Goal: Task Accomplishment & Management: Manage account settings

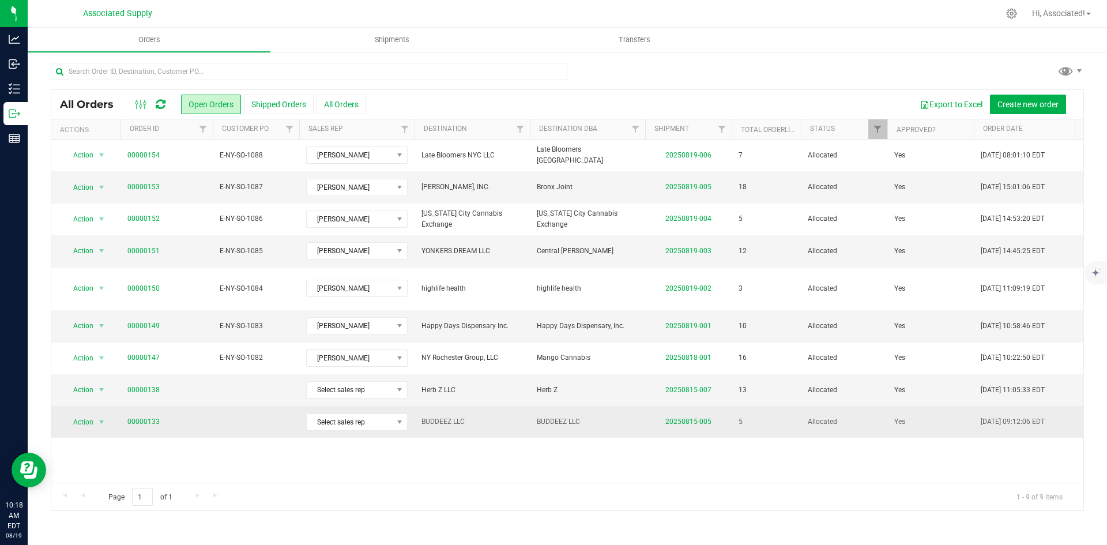
click at [269, 419] on td at bounding box center [256, 421] width 86 height 31
click at [254, 416] on td at bounding box center [256, 421] width 86 height 31
click at [708, 417] on link "20250815-005" at bounding box center [688, 421] width 46 height 8
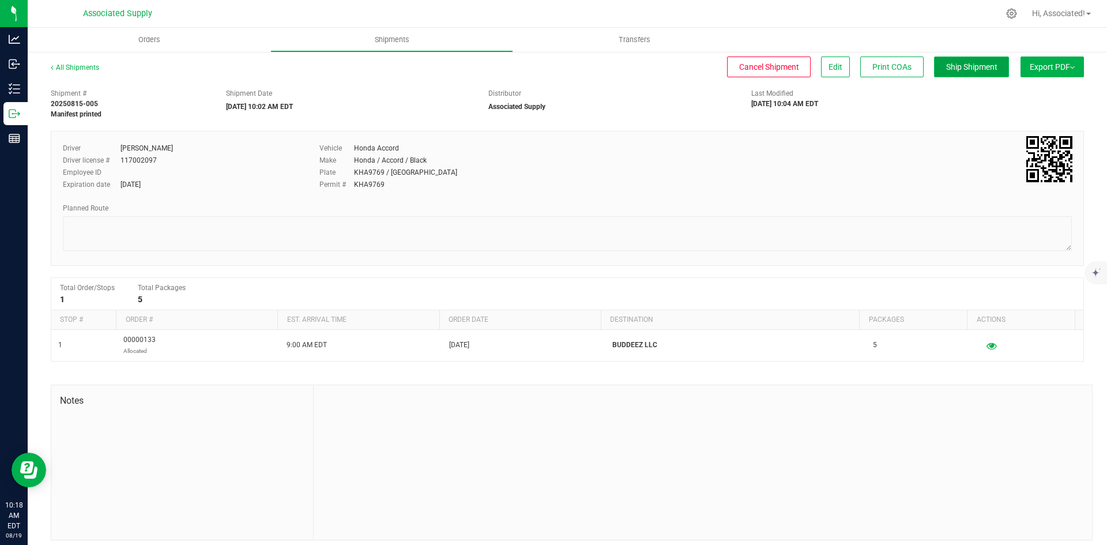
click at [965, 63] on span "Ship Shipment" at bounding box center [971, 66] width 51 height 9
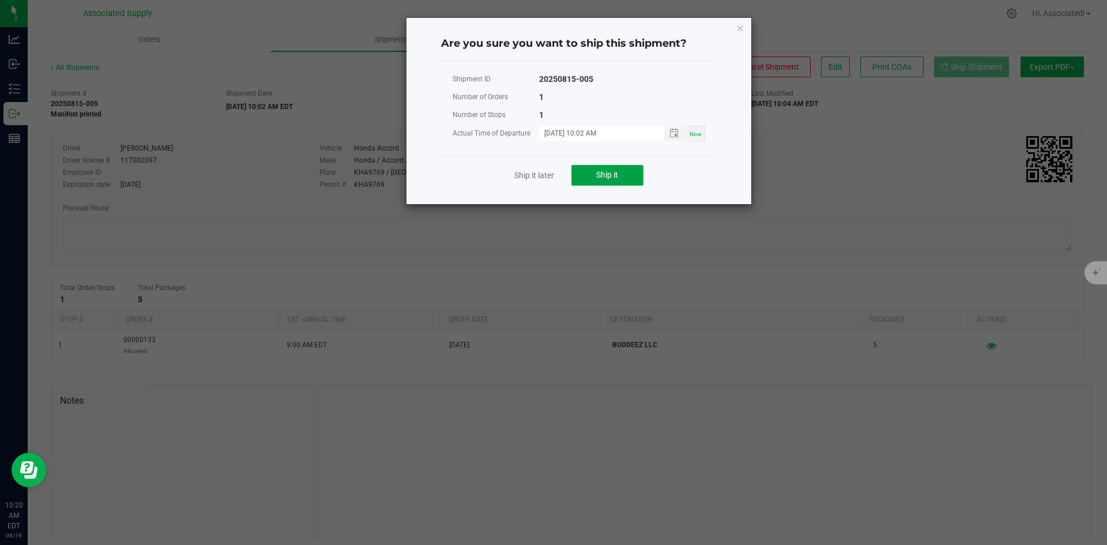
click at [617, 170] on span "Ship it" at bounding box center [607, 174] width 22 height 9
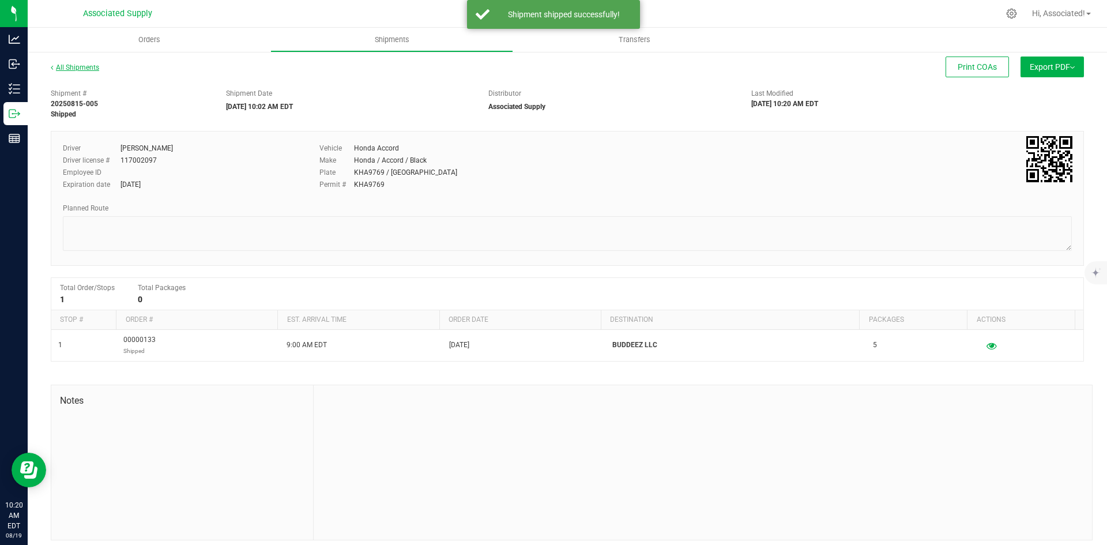
click at [58, 69] on link "All Shipments" at bounding box center [75, 67] width 48 height 8
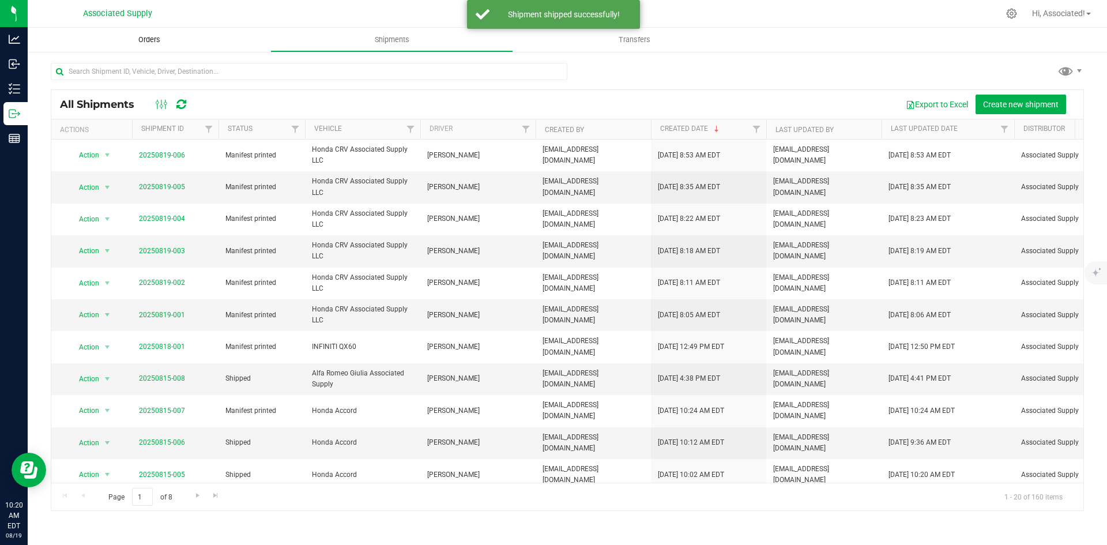
click at [149, 39] on span "Orders" at bounding box center [149, 40] width 53 height 10
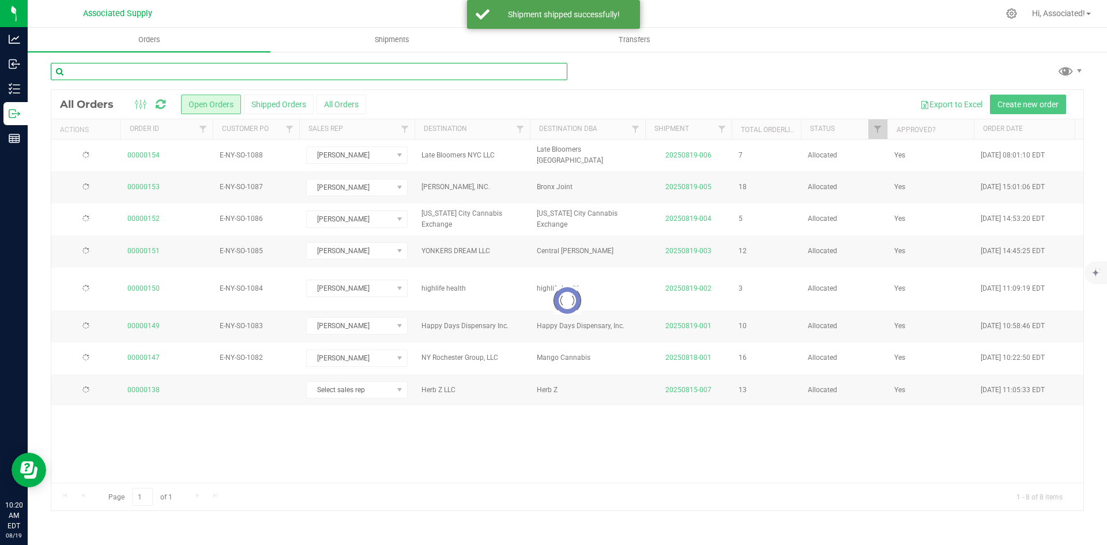
click at [159, 71] on input "text" at bounding box center [309, 71] width 517 height 17
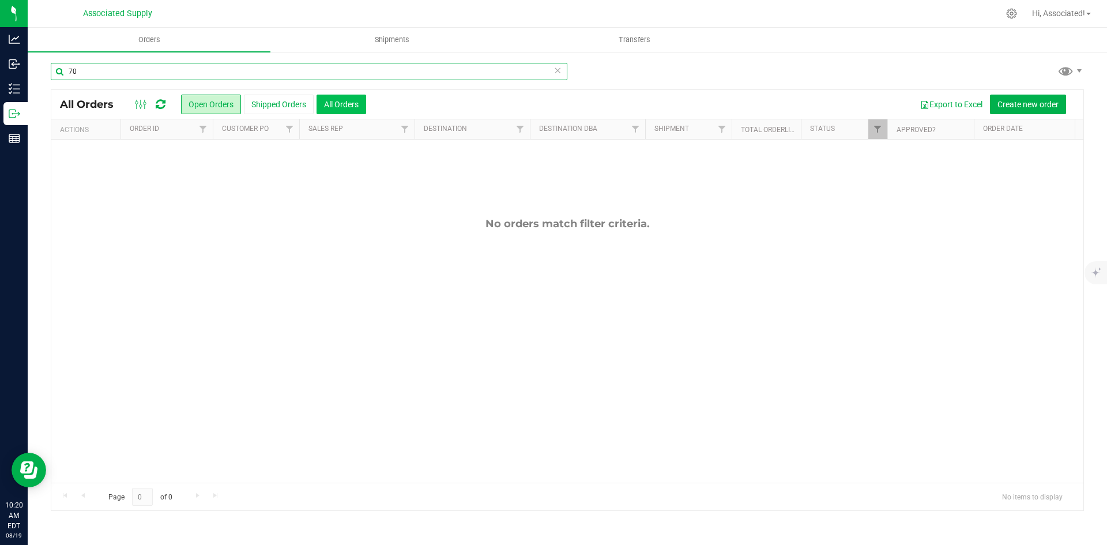
type input "70"
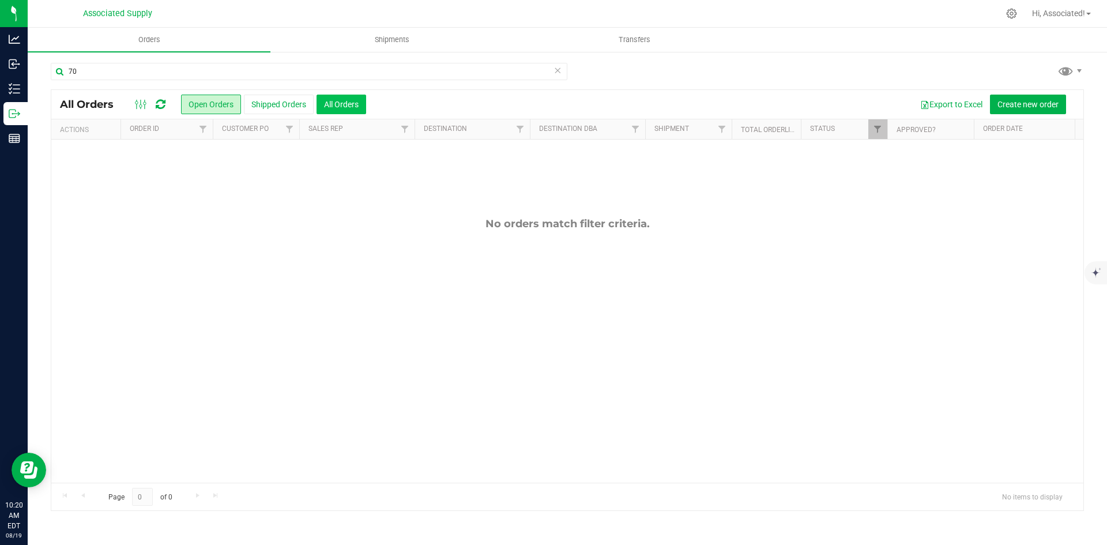
click at [353, 100] on button "All Orders" at bounding box center [342, 105] width 50 height 20
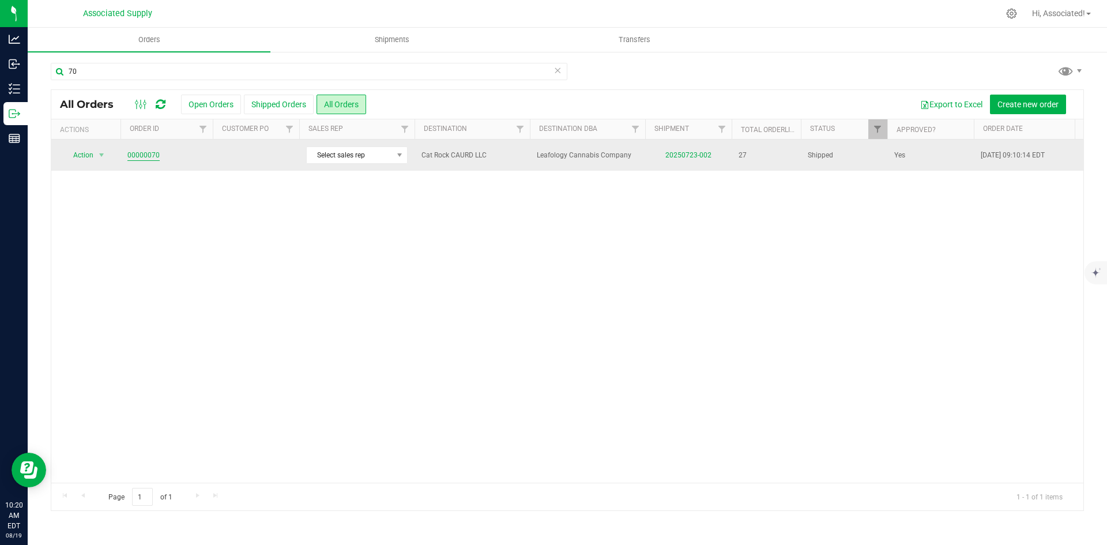
click at [151, 156] on link "00000070" at bounding box center [143, 155] width 32 height 11
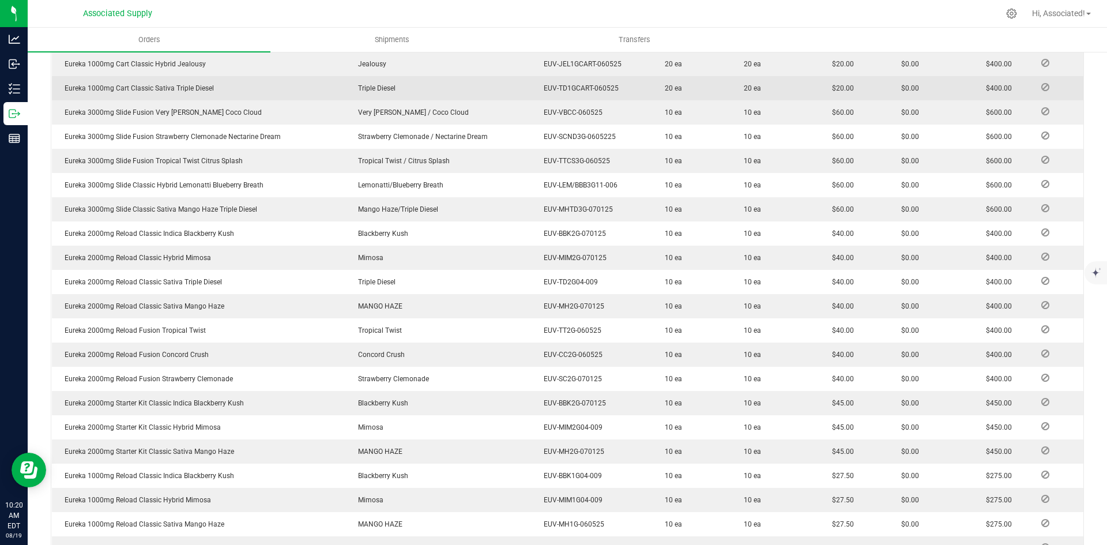
scroll to position [684, 0]
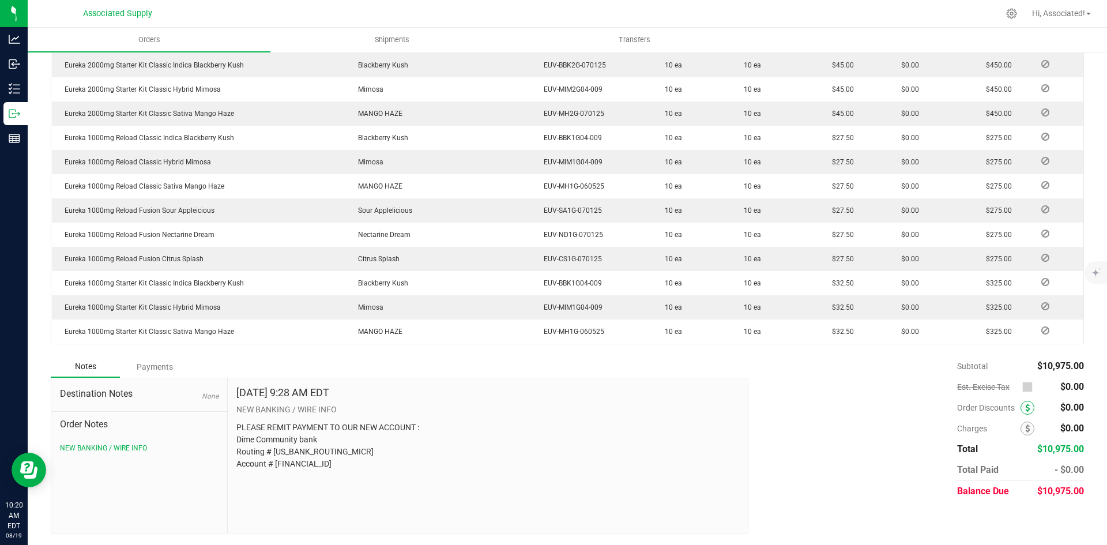
click at [1025, 409] on icon at bounding box center [1027, 408] width 5 height 8
click at [1025, 406] on icon at bounding box center [1027, 408] width 5 height 8
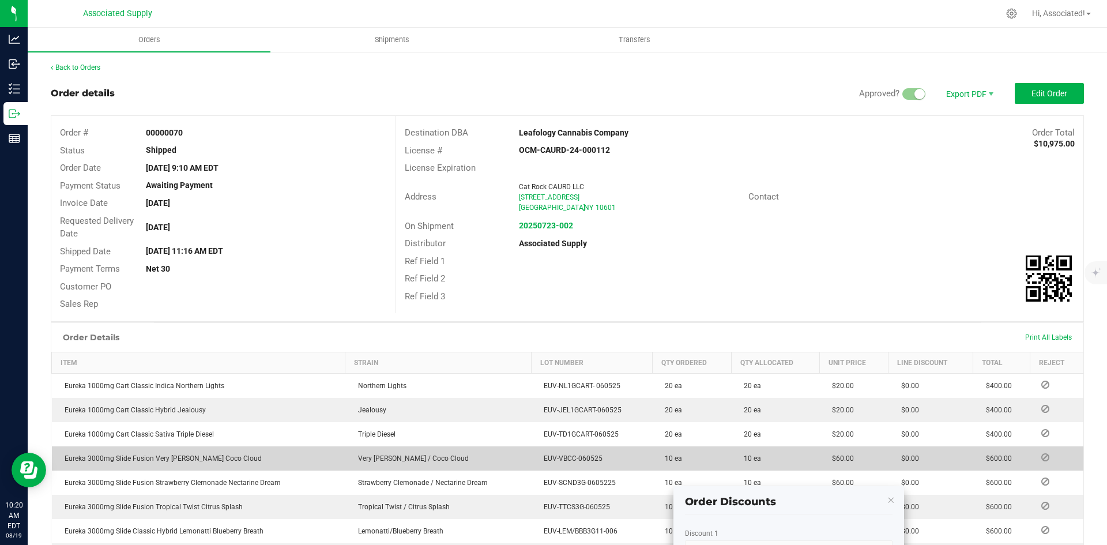
scroll to position [288, 0]
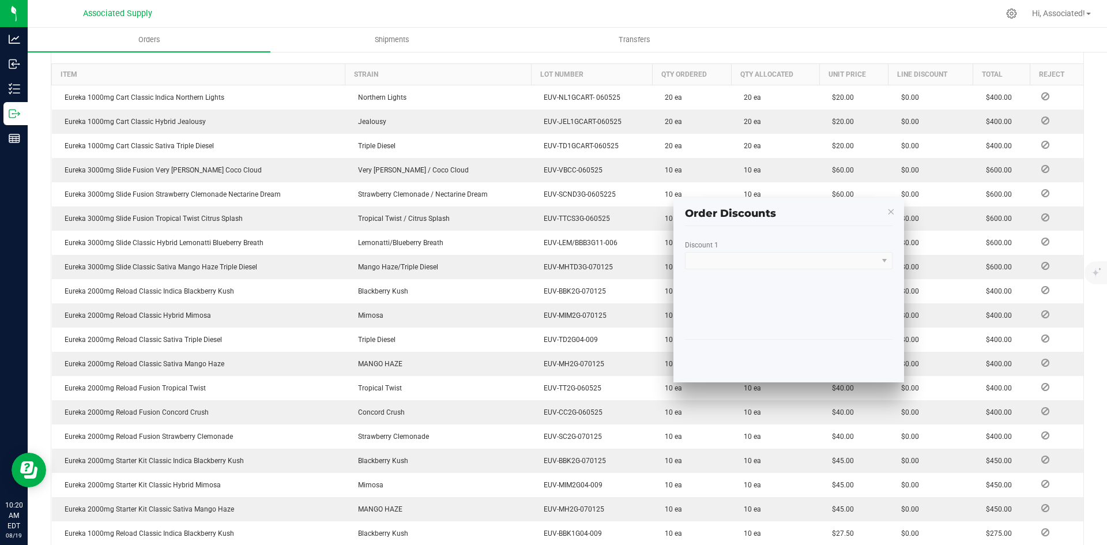
click at [769, 257] on kendo-dropdownlist at bounding box center [789, 260] width 208 height 17
click at [812, 261] on kendo-dropdownlist at bounding box center [789, 260] width 208 height 17
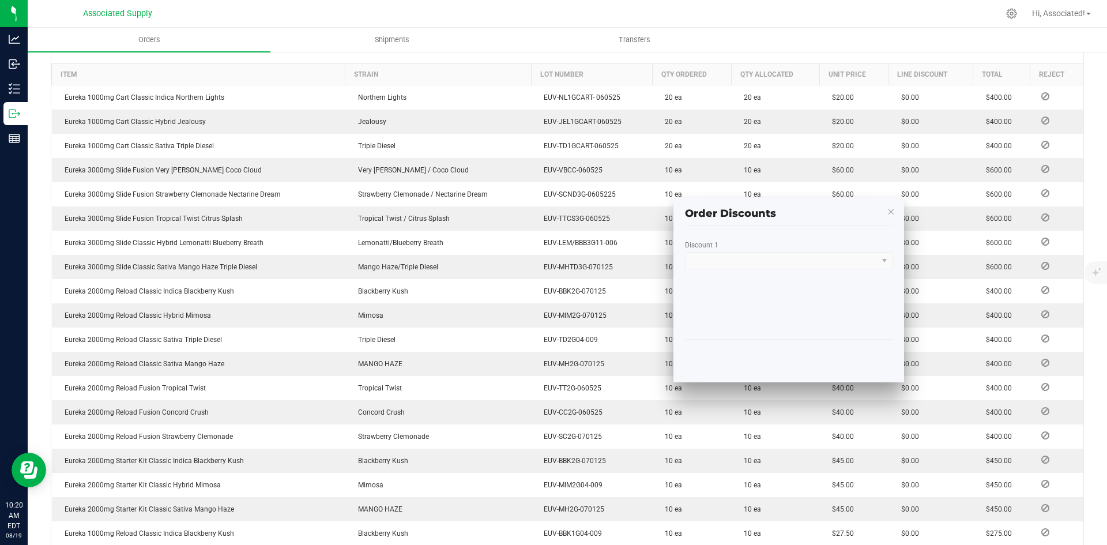
click at [886, 262] on kendo-dropdownlist at bounding box center [789, 260] width 208 height 17
click at [891, 211] on icon "button" at bounding box center [891, 211] width 8 height 14
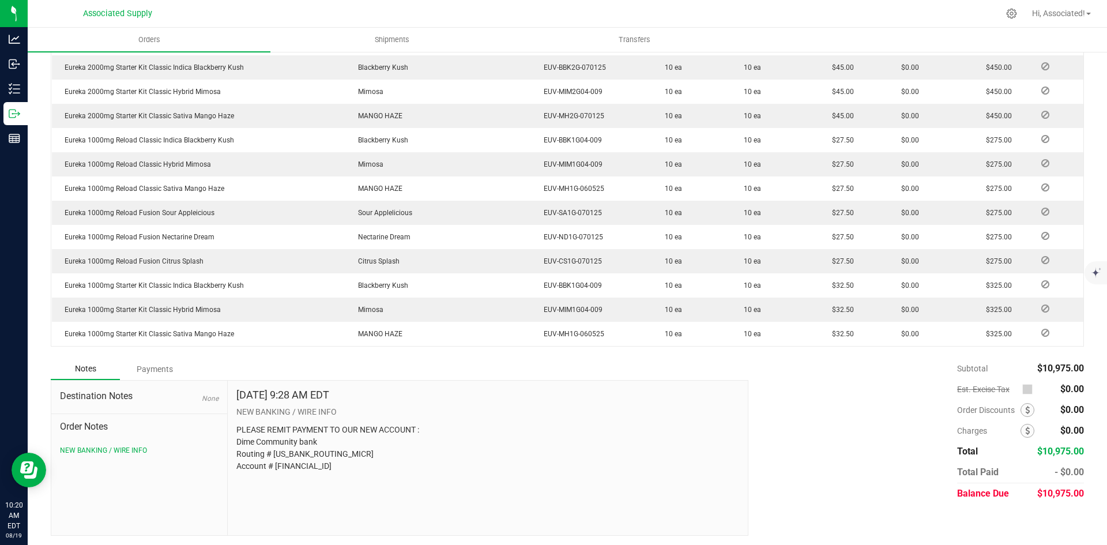
scroll to position [684, 0]
click at [1025, 407] on icon at bounding box center [1027, 408] width 5 height 8
click at [854, 407] on div "Subtotal $10,975.00 Est. Excise Tax $0.00" at bounding box center [912, 429] width 344 height 146
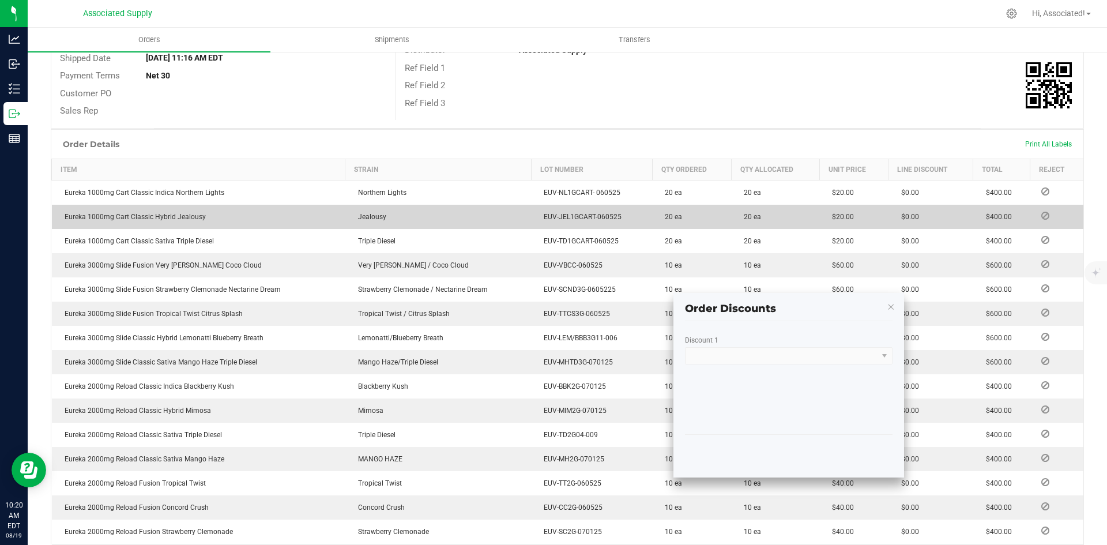
scroll to position [231, 0]
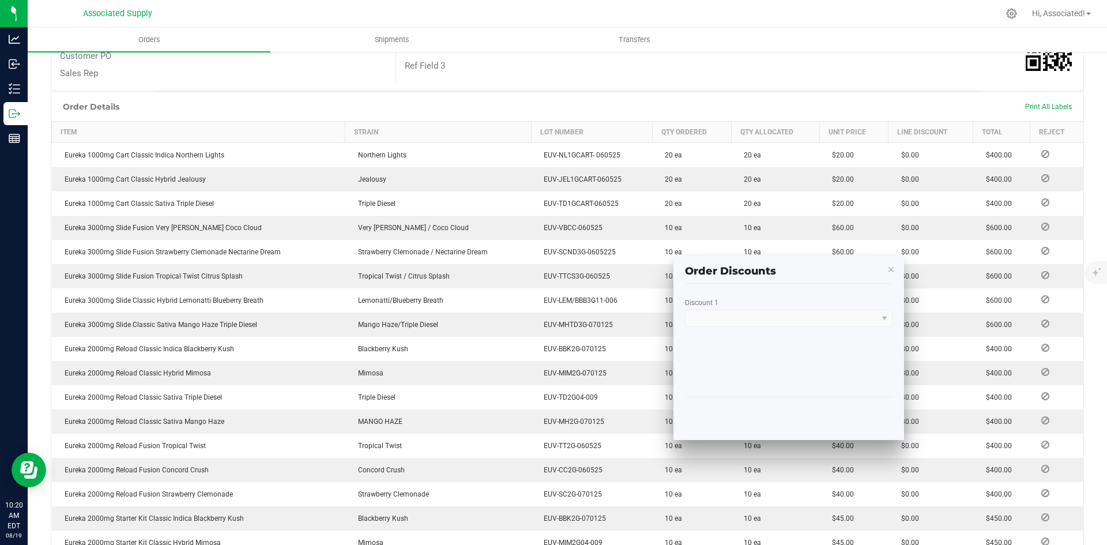
click at [841, 319] on kendo-dropdownlist at bounding box center [789, 318] width 208 height 17
click at [888, 318] on kendo-dropdownlist at bounding box center [789, 318] width 208 height 17
click at [891, 265] on icon "button" at bounding box center [891, 269] width 8 height 14
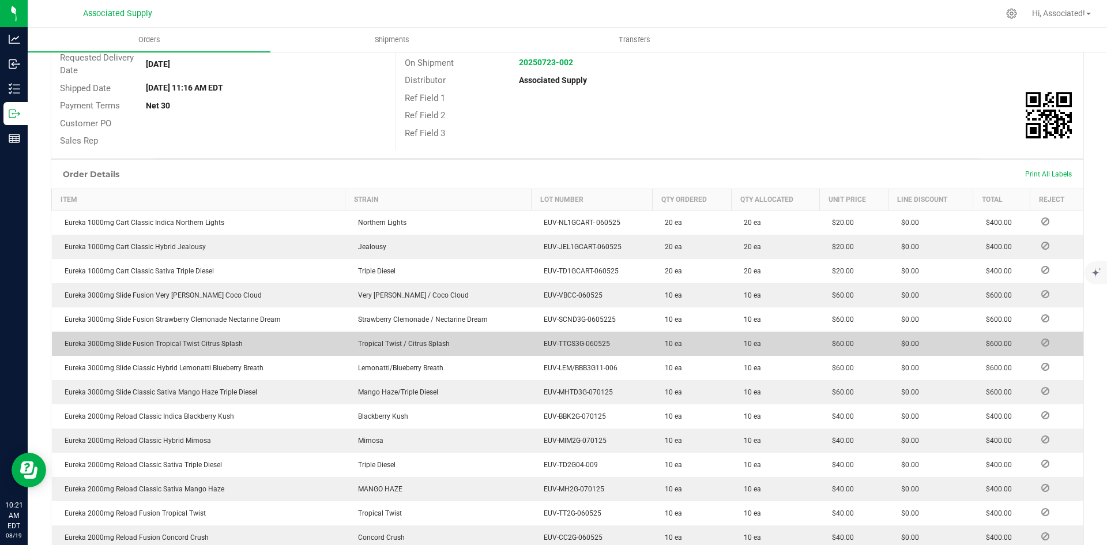
scroll to position [0, 0]
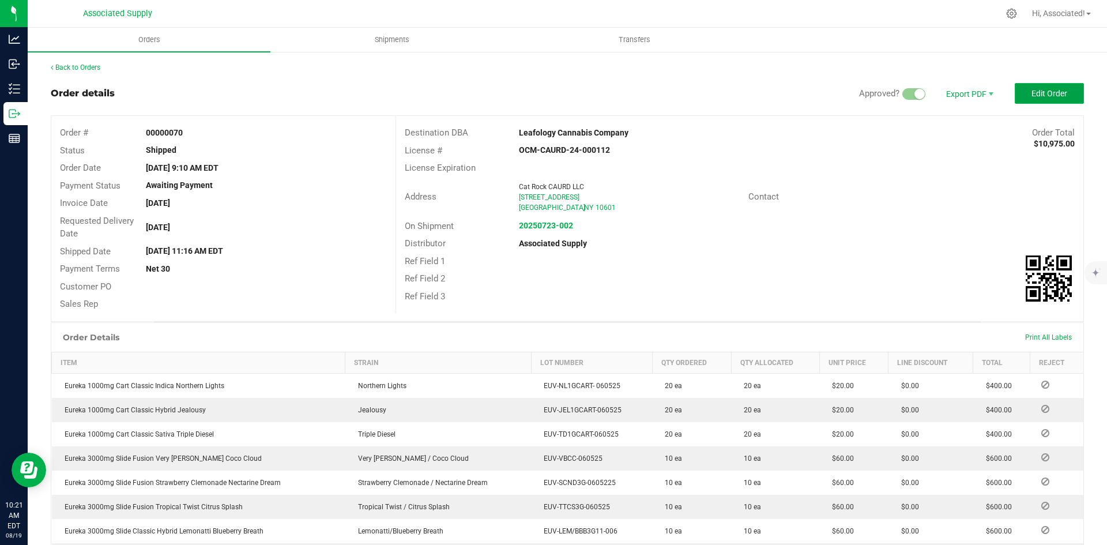
click at [1043, 93] on span "Edit Order" at bounding box center [1050, 93] width 36 height 9
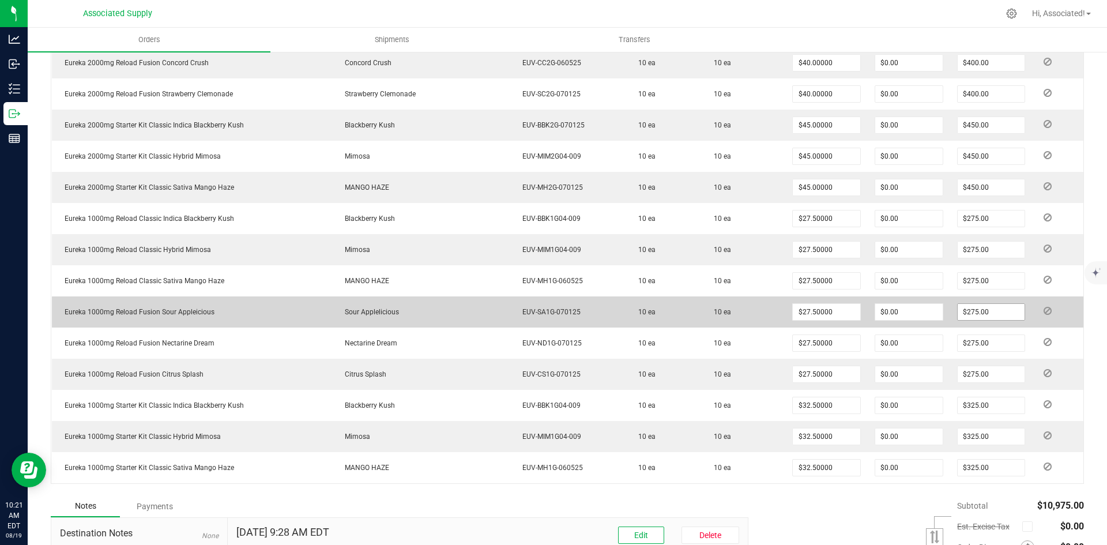
scroll to position [889, 0]
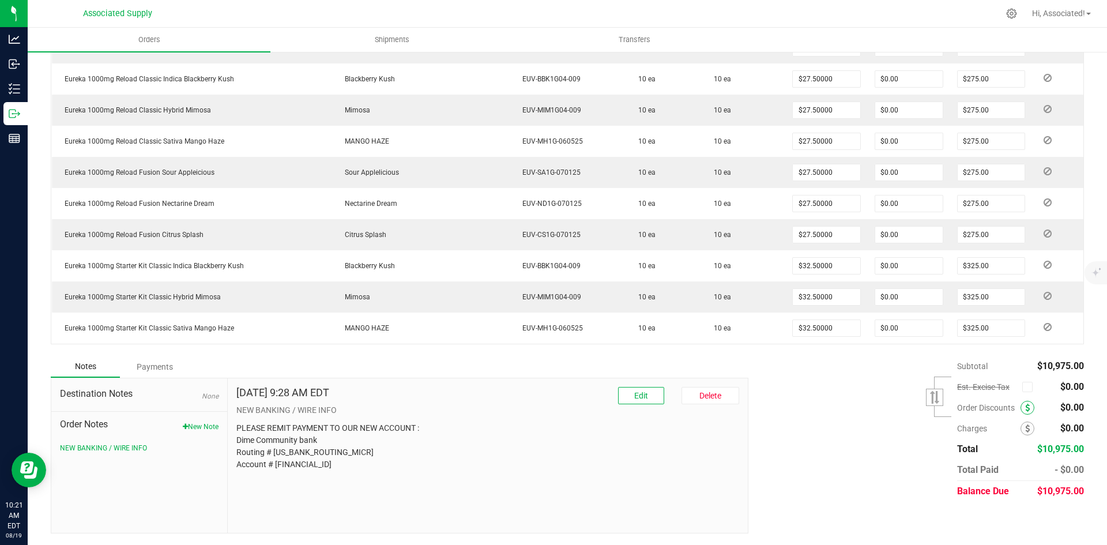
click at [1021, 402] on span at bounding box center [1028, 408] width 14 height 14
click at [1022, 406] on span at bounding box center [1028, 408] width 14 height 14
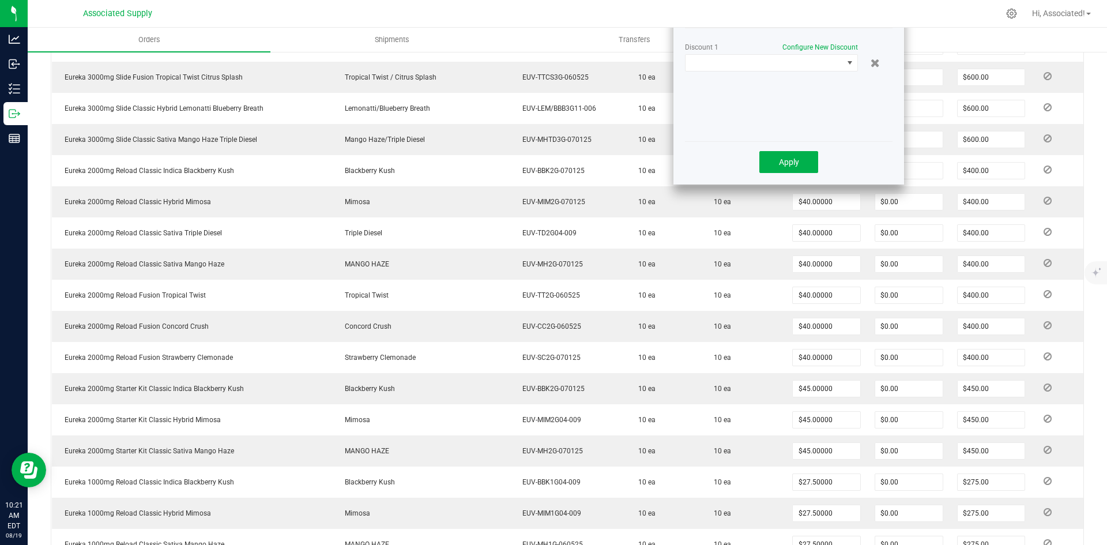
scroll to position [485, 0]
click at [843, 63] on span at bounding box center [850, 63] width 14 height 16
click at [710, 116] on li "Custom" at bounding box center [772, 113] width 172 height 20
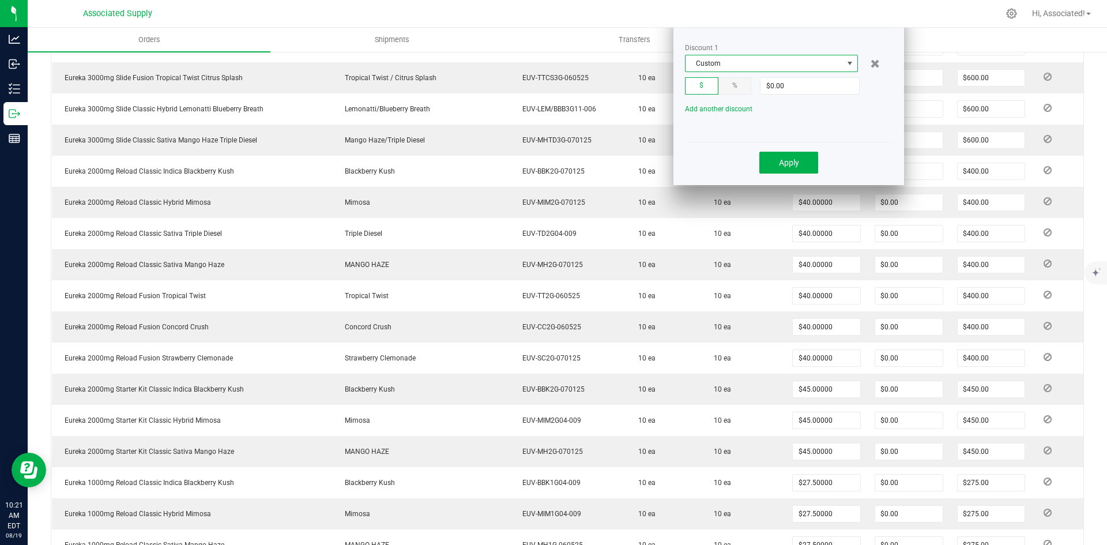
click at [702, 90] on div "$" at bounding box center [701, 85] width 33 height 17
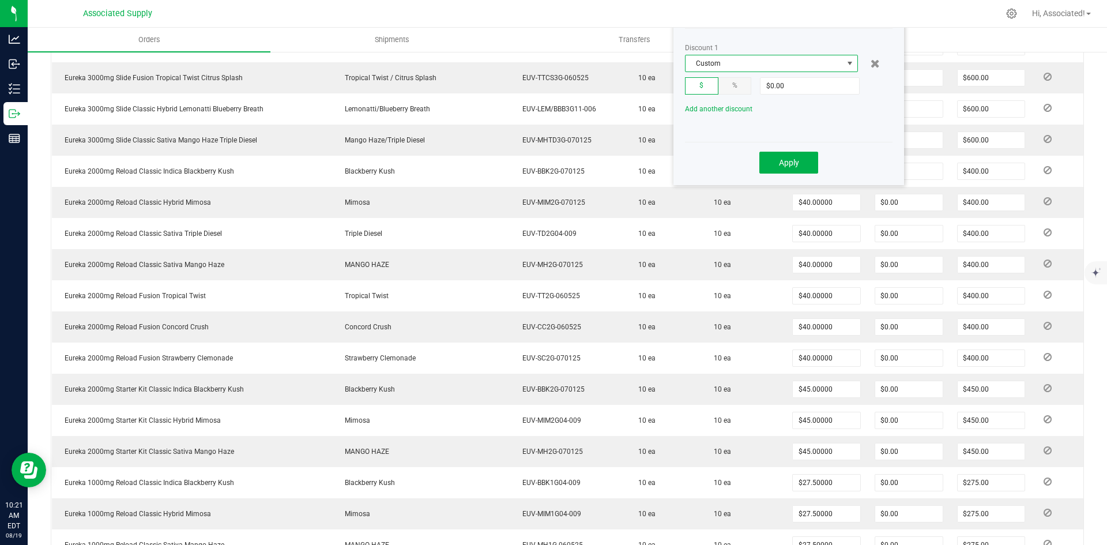
click at [811, 61] on span "Custom" at bounding box center [764, 63] width 157 height 16
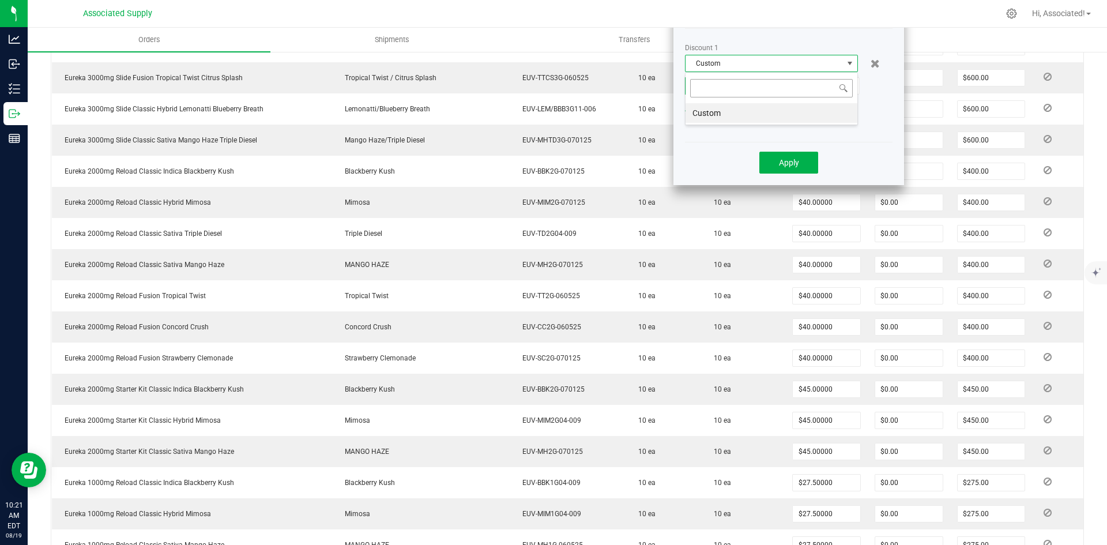
click at [716, 88] on input at bounding box center [771, 88] width 163 height 18
click at [709, 111] on li "Custom" at bounding box center [772, 113] width 172 height 20
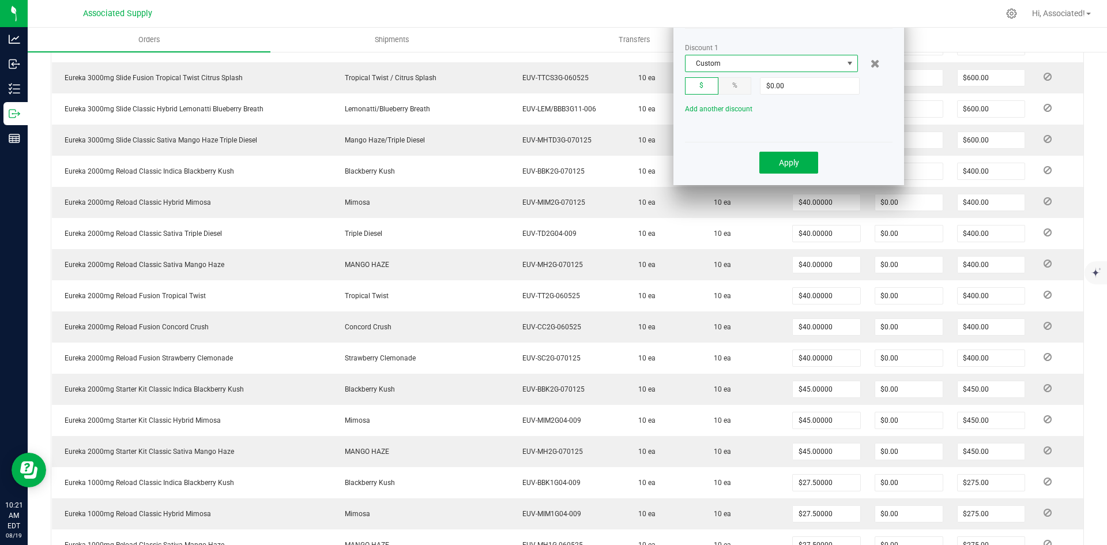
click at [700, 86] on span "$" at bounding box center [701, 85] width 4 height 8
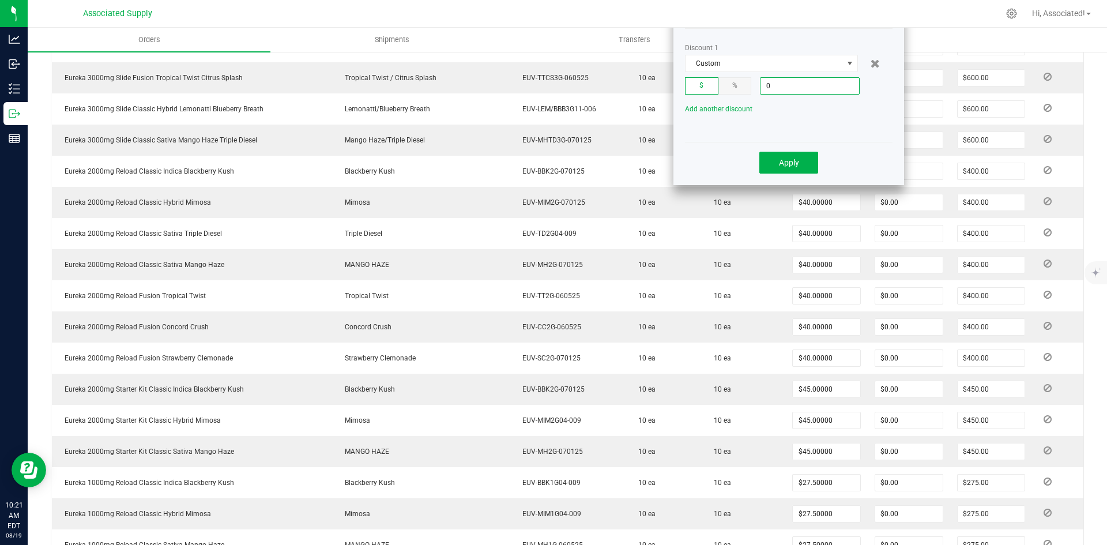
click at [782, 83] on input "0" at bounding box center [810, 86] width 99 height 16
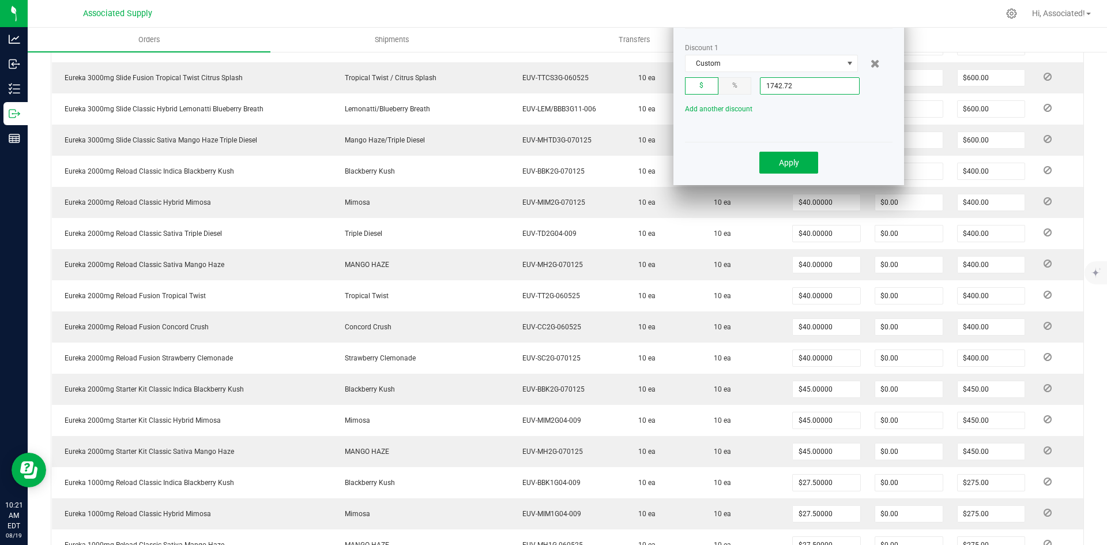
type input "$1,742.72"
click at [822, 123] on div "Discount 1 Custom $ % $1,742.72 Add another discount" at bounding box center [789, 90] width 208 height 92
click at [840, 109] on div "Add another discount" at bounding box center [797, 109] width 242 height 8
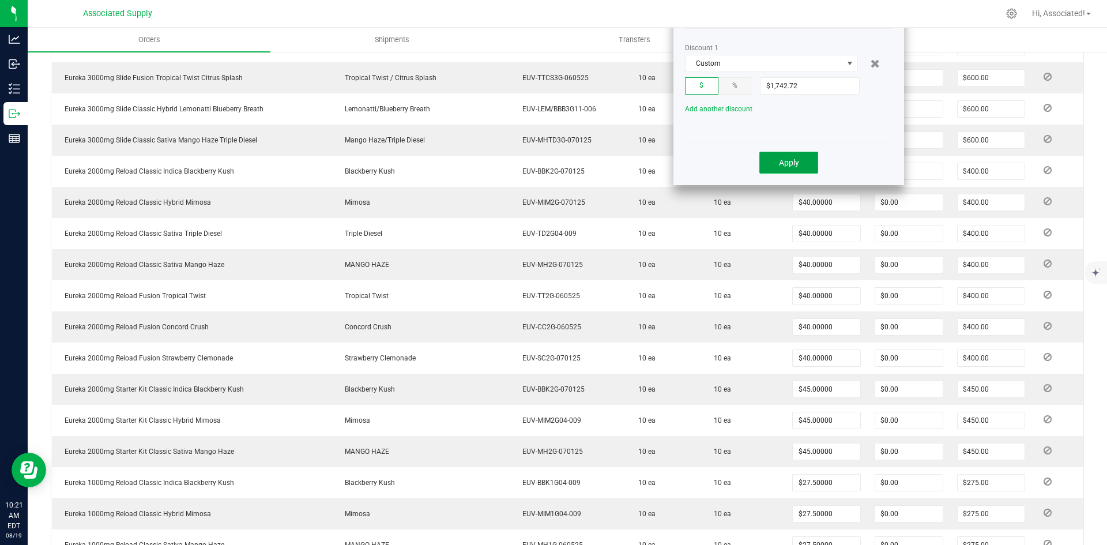
click at [793, 163] on span "Apply" at bounding box center [789, 162] width 20 height 9
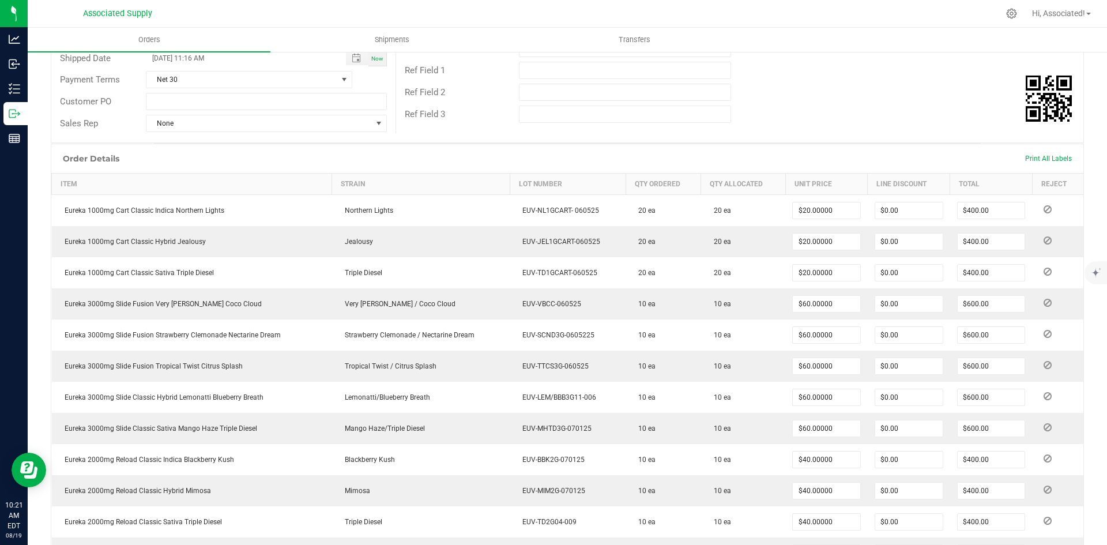
scroll to position [0, 0]
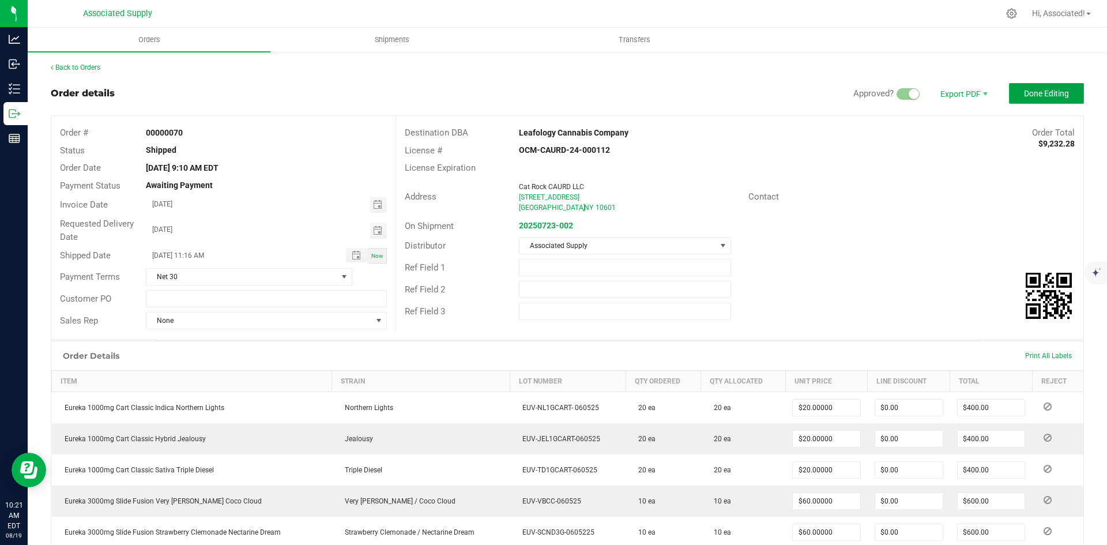
click at [1032, 91] on span "Done Editing" at bounding box center [1046, 93] width 45 height 9
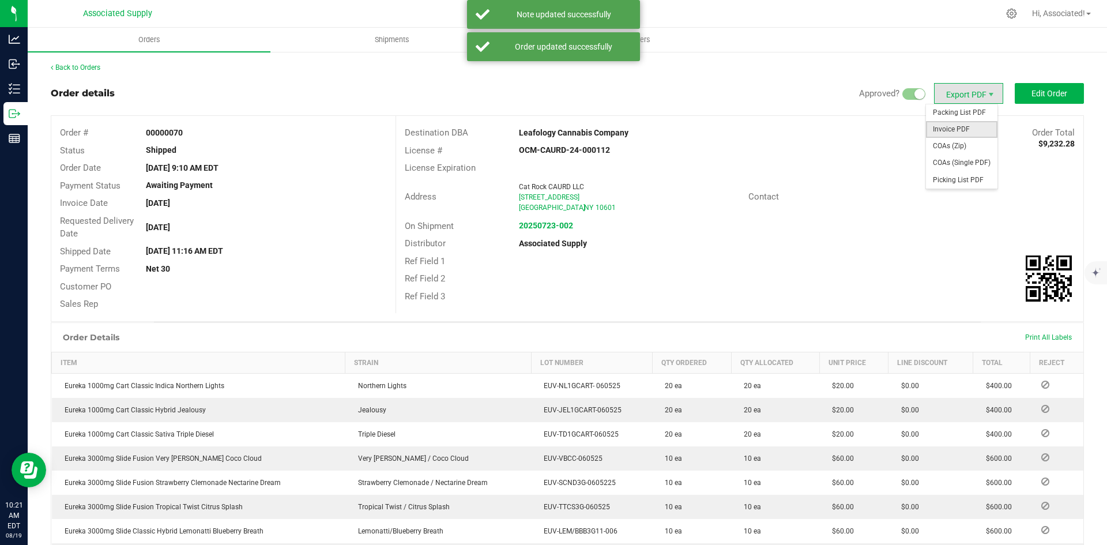
click at [943, 133] on span "Invoice PDF" at bounding box center [961, 129] width 71 height 17
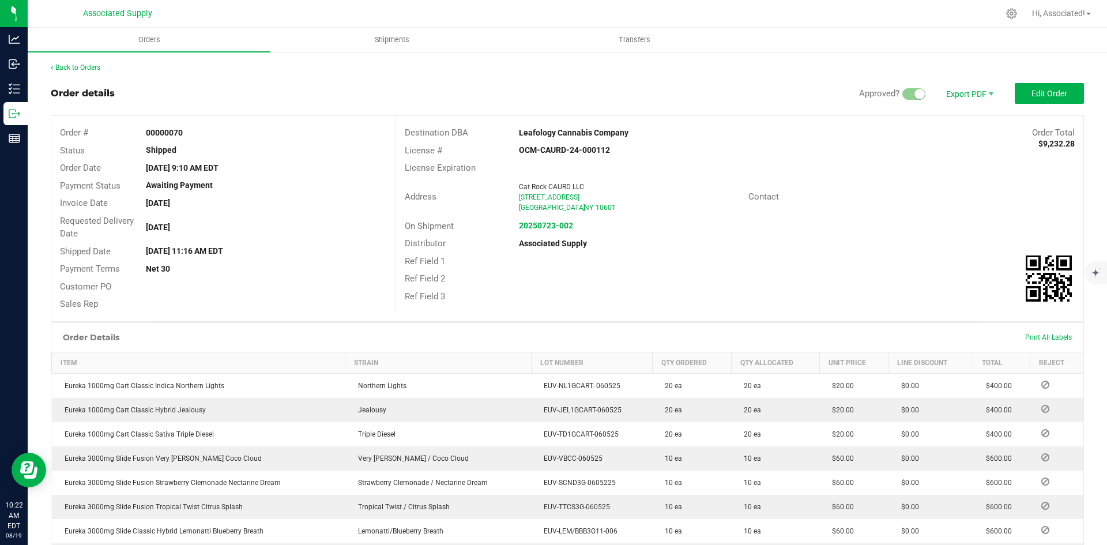
drag, startPoint x: 635, startPoint y: 128, endPoint x: 510, endPoint y: 129, distance: 125.7
click at [510, 129] on div "Leafology Cannabis Company" at bounding box center [653, 133] width 287 height 12
copy strong "Leafology Cannabis Company"
click at [176, 130] on strong "00000070" at bounding box center [164, 132] width 37 height 9
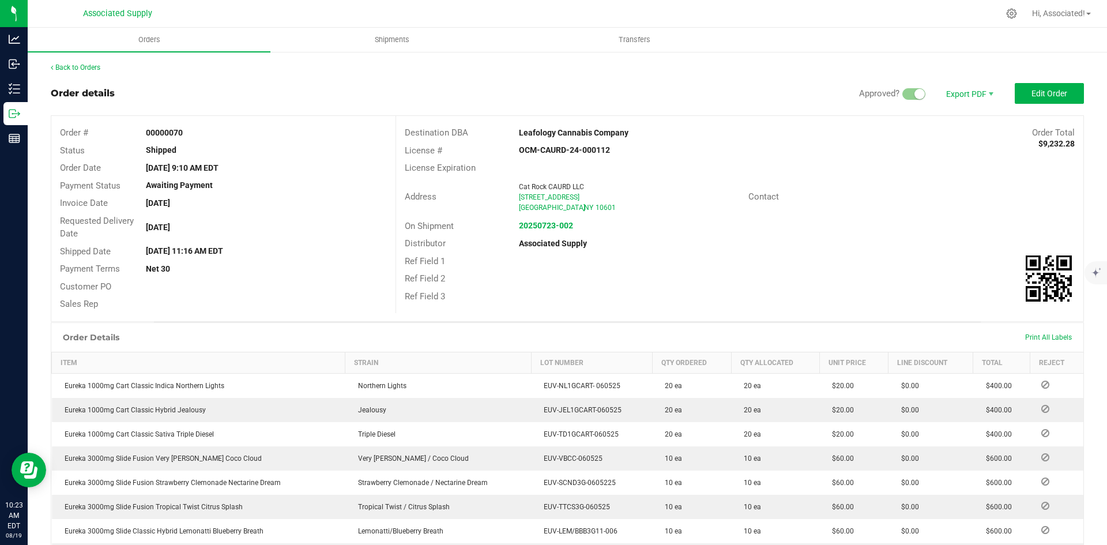
copy strong "00000070"
click at [674, 186] on div "Cat Rock CAURD LLC" at bounding box center [629, 187] width 220 height 10
click at [76, 69] on link "Back to Orders" at bounding box center [76, 67] width 50 height 8
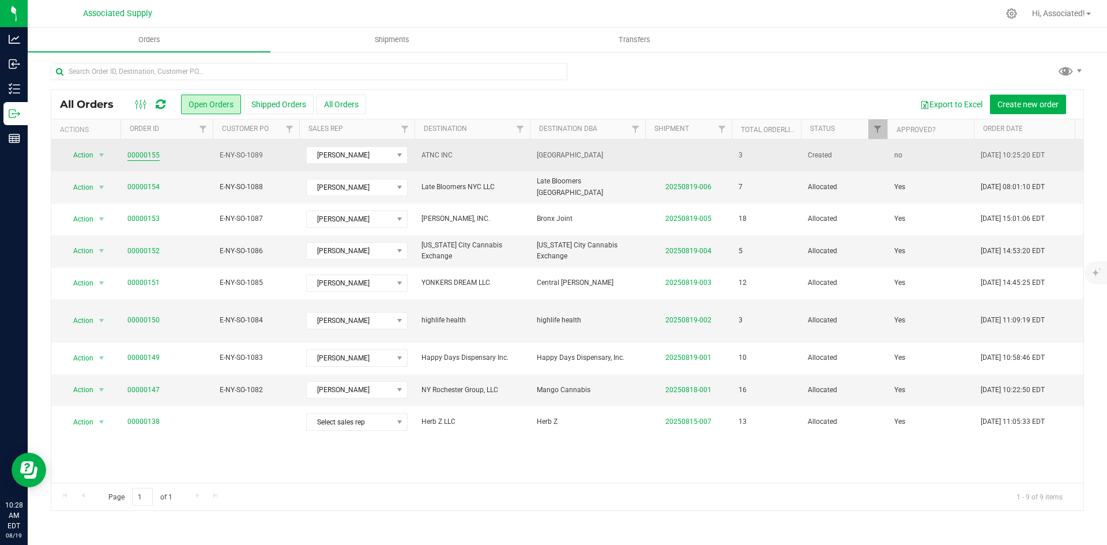
click at [138, 155] on link "00000155" at bounding box center [143, 155] width 32 height 11
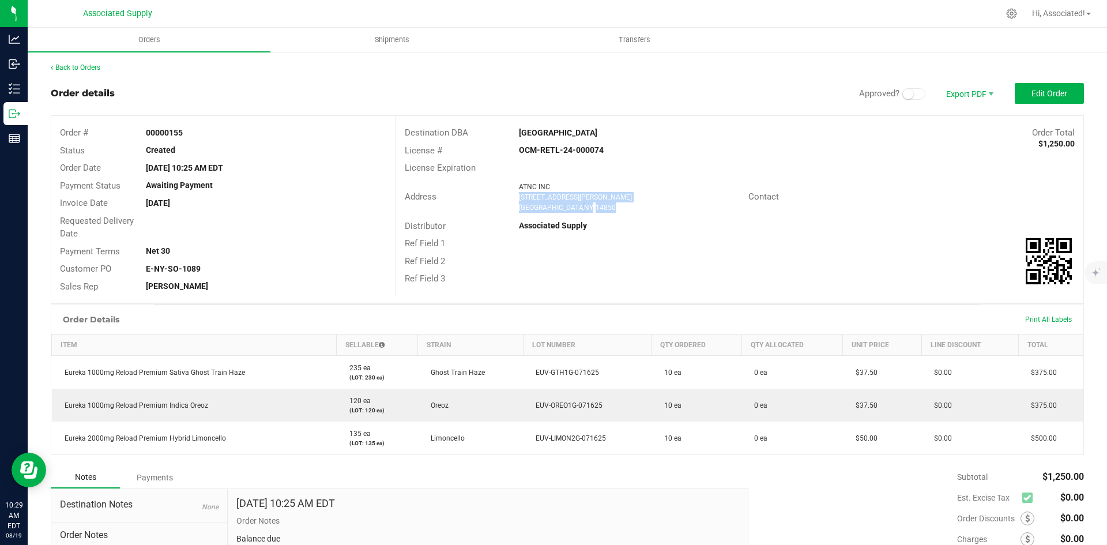
drag, startPoint x: 584, startPoint y: 206, endPoint x: 517, endPoint y: 200, distance: 67.7
click at [519, 200] on ngx-name-and-address "ATNC INC [STREET_ADDRESS][PERSON_NAME]" at bounding box center [629, 197] width 220 height 31
copy ngx-name-and-address "[STREET_ADDRESS][PERSON_NAME]"
click at [519, 280] on div "Ref Field 3" at bounding box center [739, 279] width 687 height 18
drag, startPoint x: 575, startPoint y: 206, endPoint x: 488, endPoint y: 182, distance: 90.8
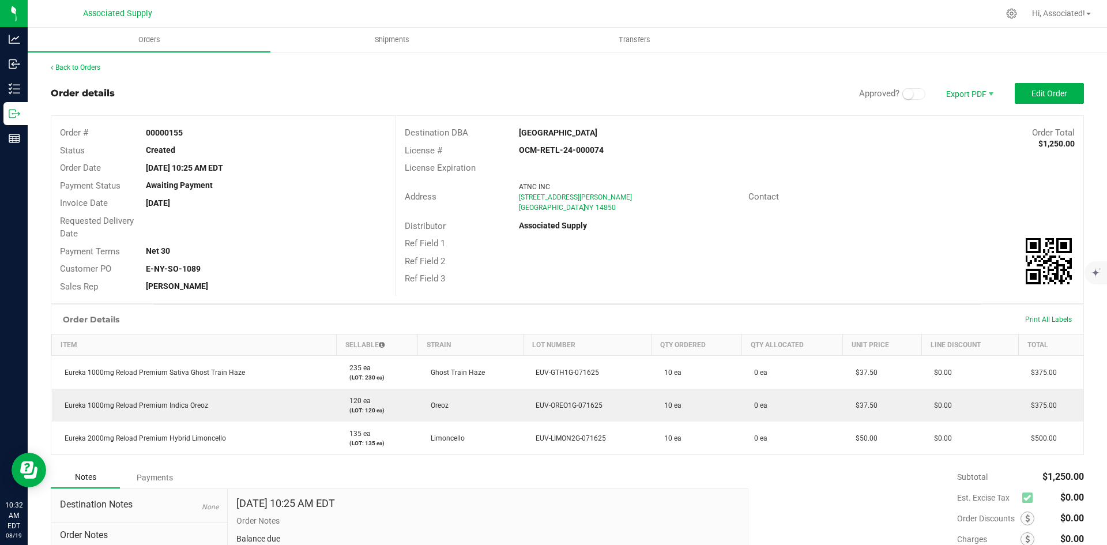
click at [488, 182] on div "Address ATNC INC [STREET_ADDRESS][PERSON_NAME]" at bounding box center [572, 197] width 352 height 36
click at [486, 182] on div "Address ATNC INC [STREET_ADDRESS][PERSON_NAME]" at bounding box center [572, 197] width 352 height 36
click at [959, 127] on span "Invoice PDF" at bounding box center [961, 129] width 71 height 17
click at [1045, 91] on span "Edit Order" at bounding box center [1050, 93] width 36 height 9
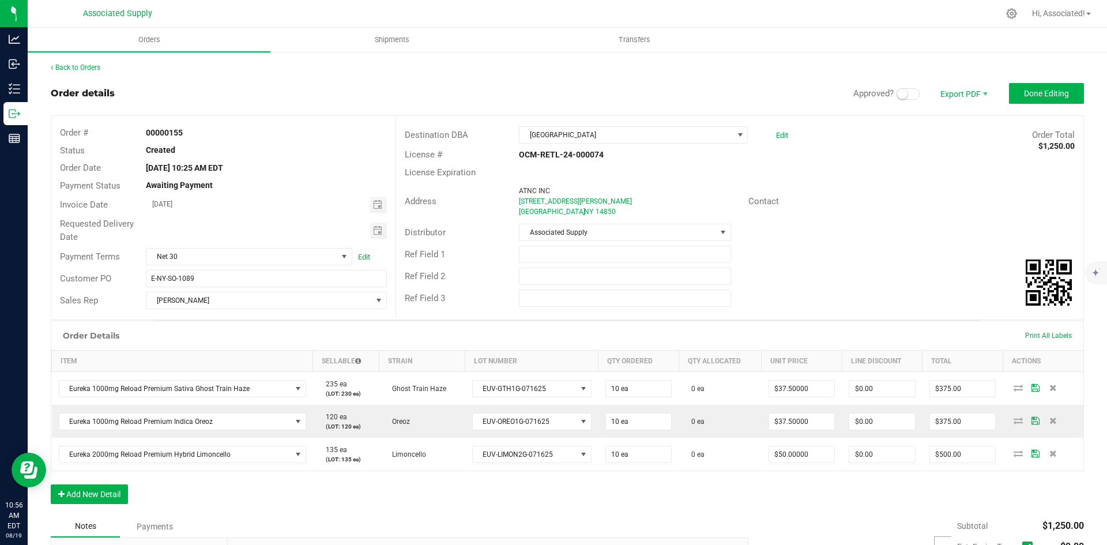
scroll to position [160, 0]
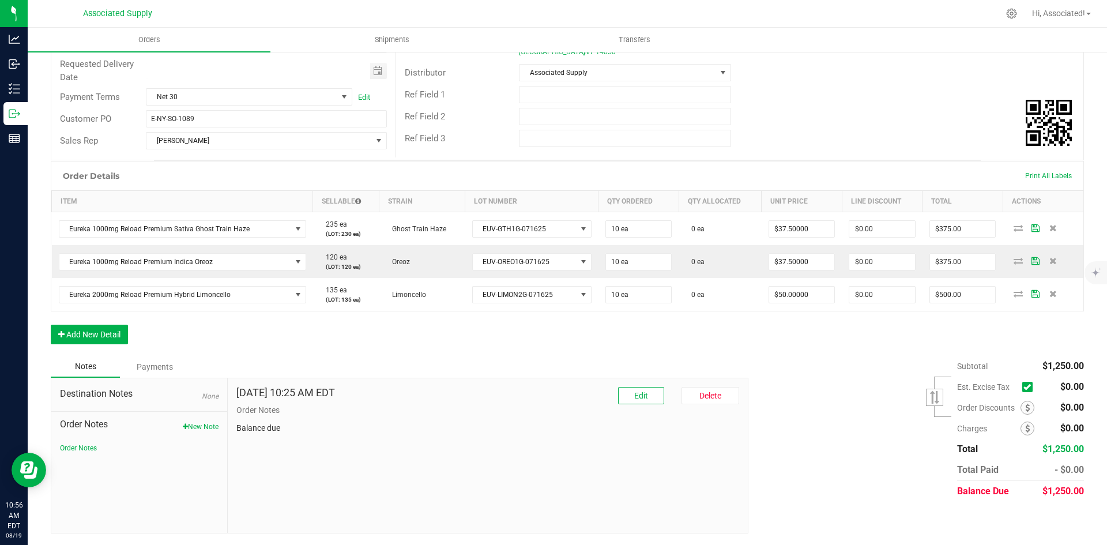
click at [1023, 387] on icon at bounding box center [1026, 387] width 7 height 0
click at [0, 0] on input "checkbox" at bounding box center [0, 0] width 0 height 0
click at [788, 375] on div "Subtotal $1,250.00 Est. Excise Tax" at bounding box center [912, 429] width 344 height 146
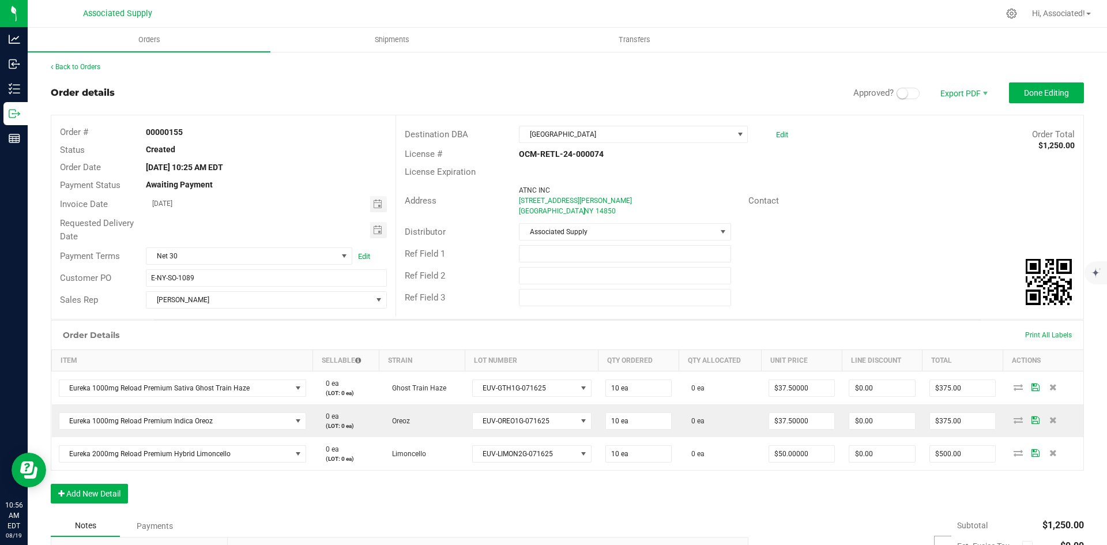
scroll to position [0, 0]
click at [902, 98] on span at bounding box center [908, 94] width 23 height 12
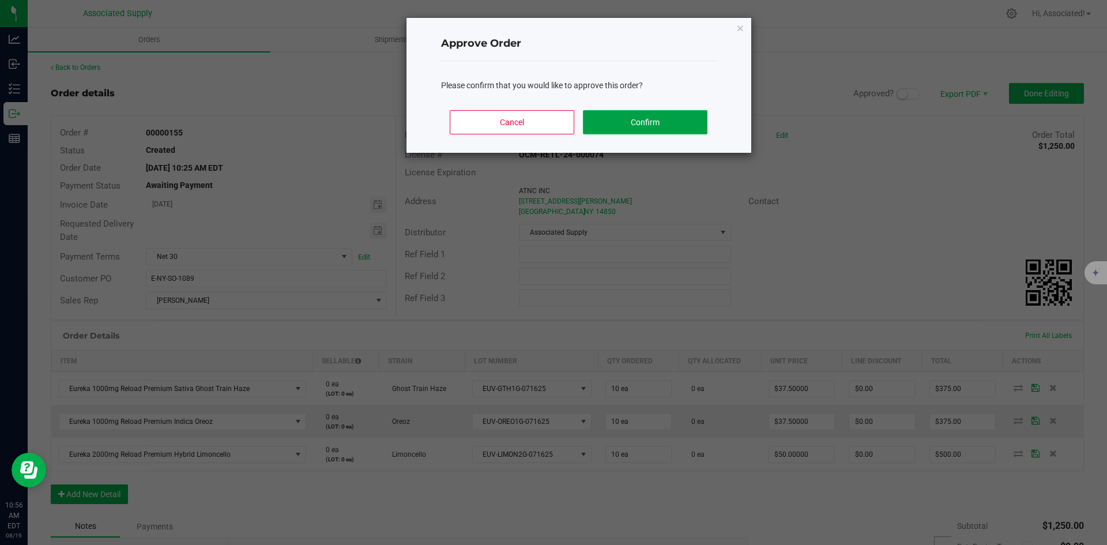
click at [662, 119] on button "Confirm" at bounding box center [645, 122] width 124 height 24
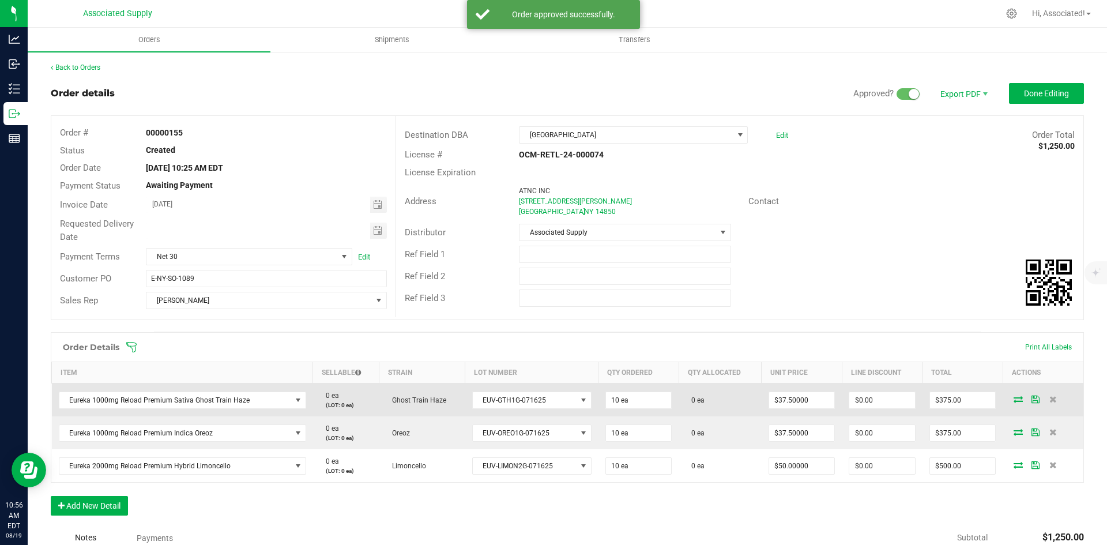
click at [1015, 398] on span at bounding box center [1018, 399] width 17 height 7
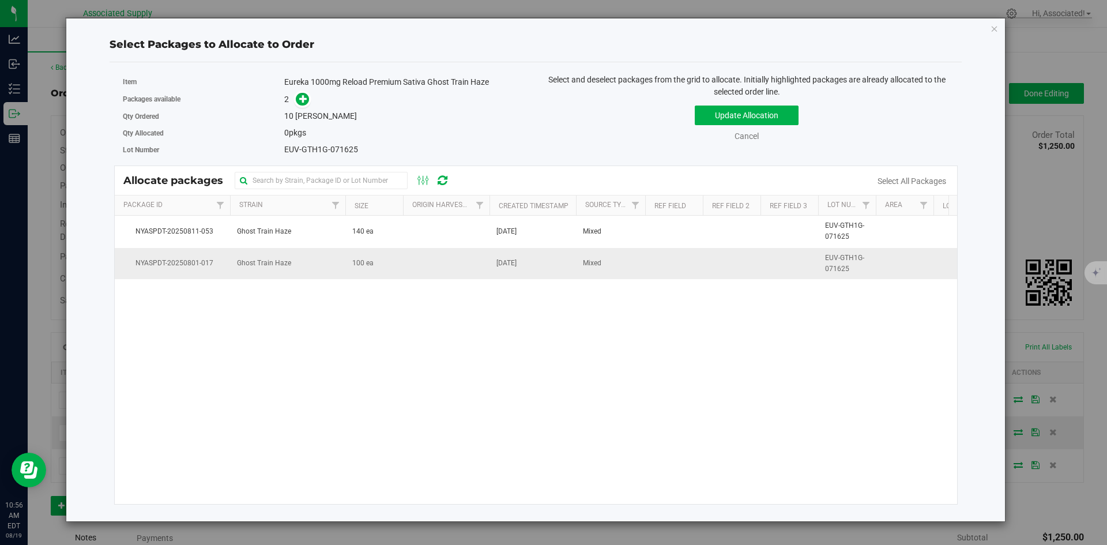
click at [420, 259] on td at bounding box center [446, 263] width 86 height 31
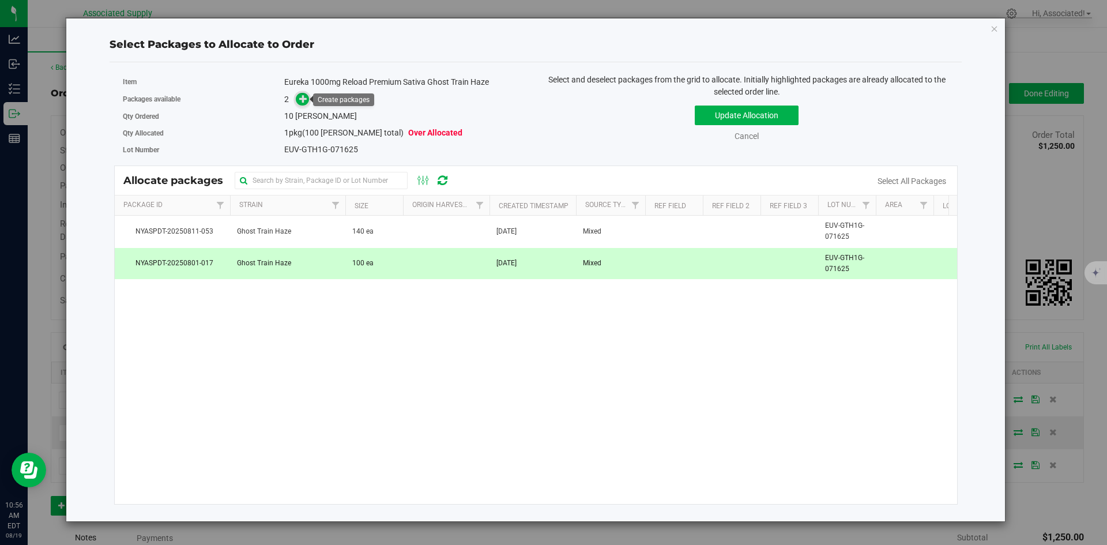
click at [303, 99] on icon at bounding box center [303, 99] width 8 height 8
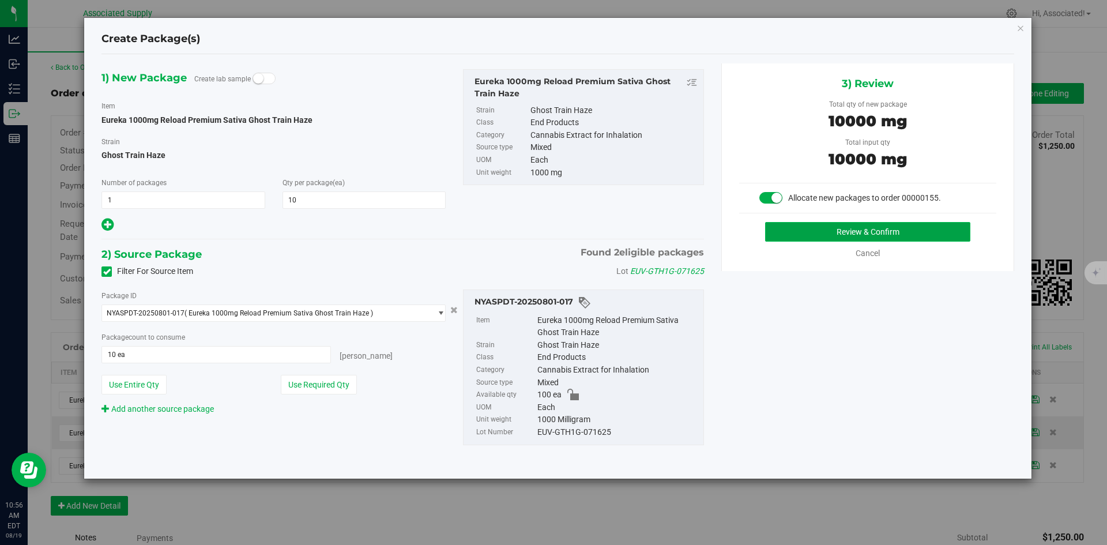
click at [826, 233] on button "Review & Confirm" at bounding box center [867, 232] width 205 height 20
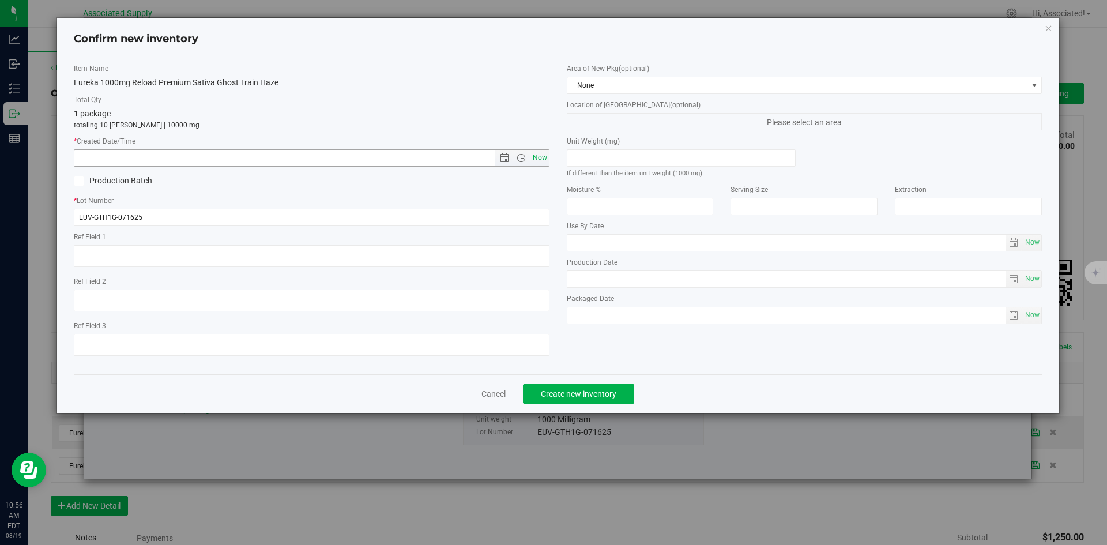
click at [538, 155] on span "Now" at bounding box center [540, 157] width 20 height 17
type input "[DATE] 10:56 AM"
click at [603, 389] on span "Create new inventory" at bounding box center [579, 393] width 76 height 9
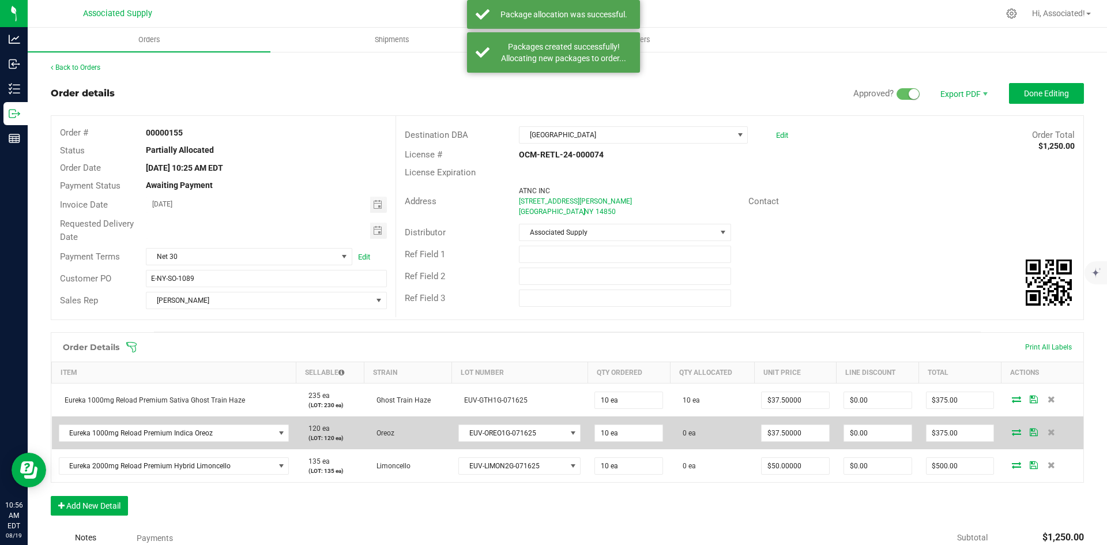
click at [1012, 433] on icon at bounding box center [1016, 431] width 9 height 7
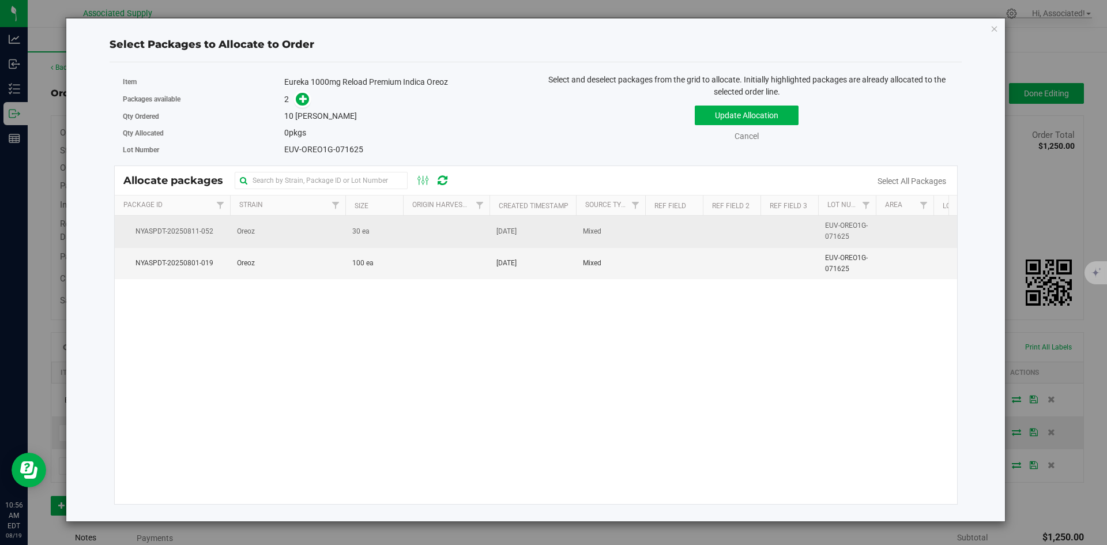
click at [385, 232] on td "30 ea" at bounding box center [374, 232] width 58 height 32
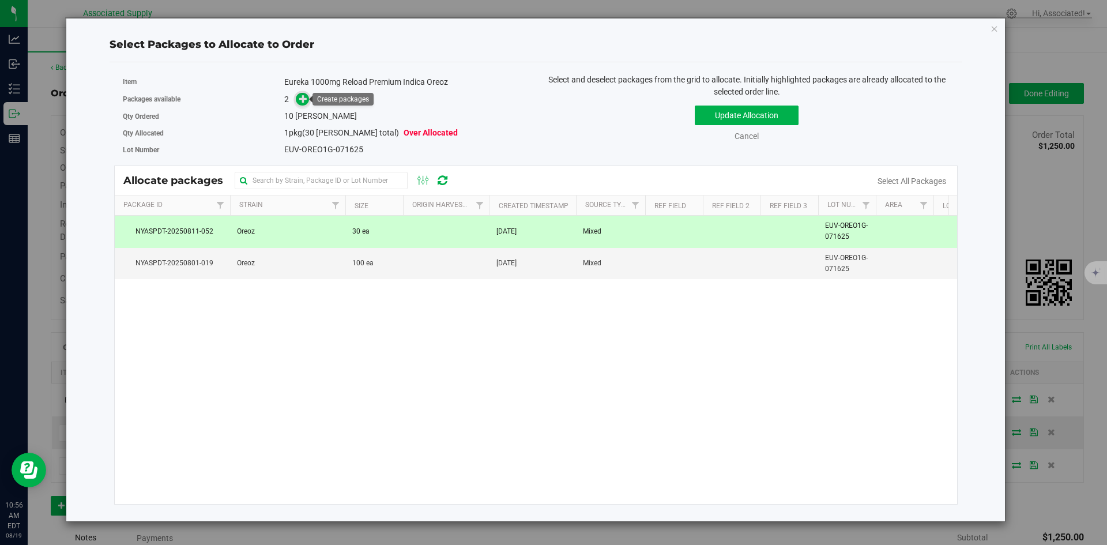
click at [300, 96] on icon at bounding box center [303, 99] width 8 height 8
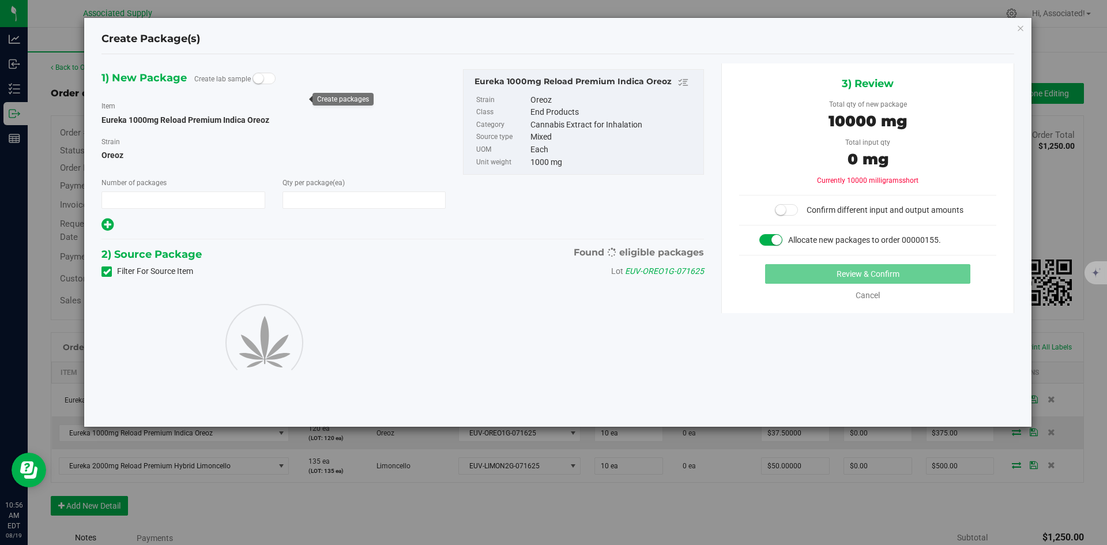
type input "1"
type input "10"
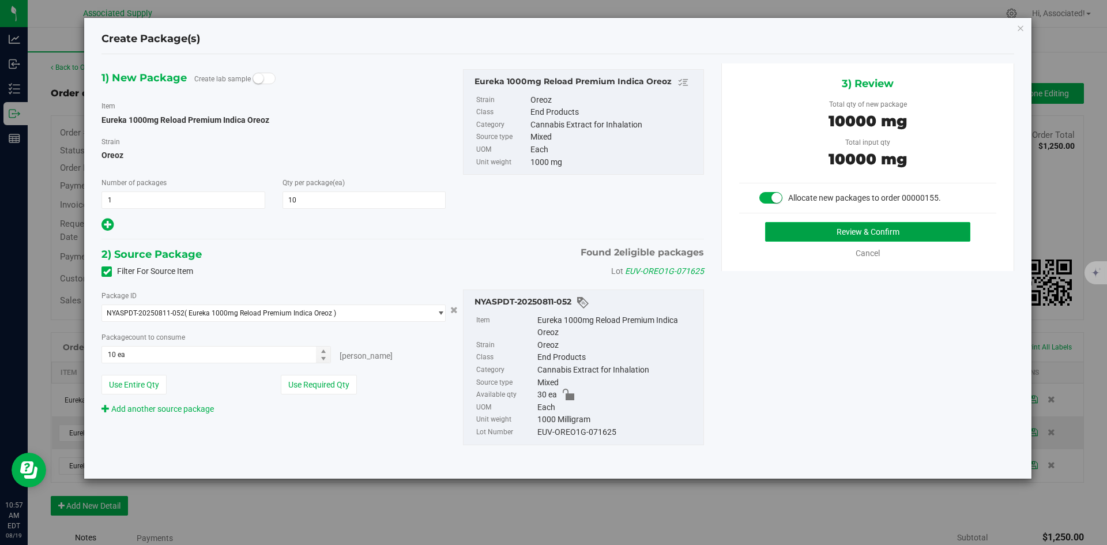
click at [830, 235] on button "Review & Confirm" at bounding box center [867, 232] width 205 height 20
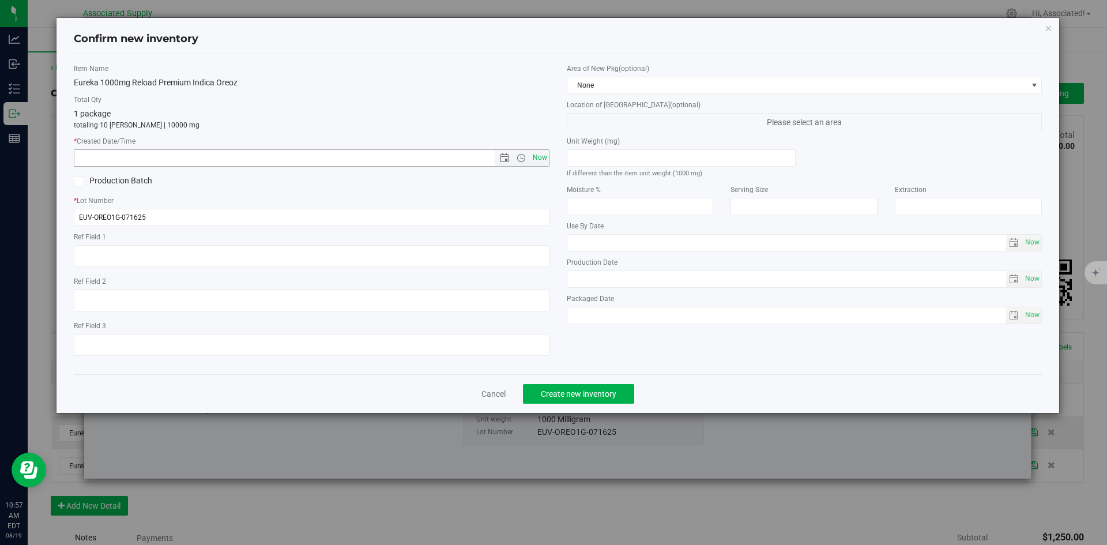
click at [537, 158] on span "Now" at bounding box center [540, 157] width 20 height 17
type input "[DATE] 10:57 AM"
click at [601, 393] on span "Create new inventory" at bounding box center [579, 393] width 76 height 9
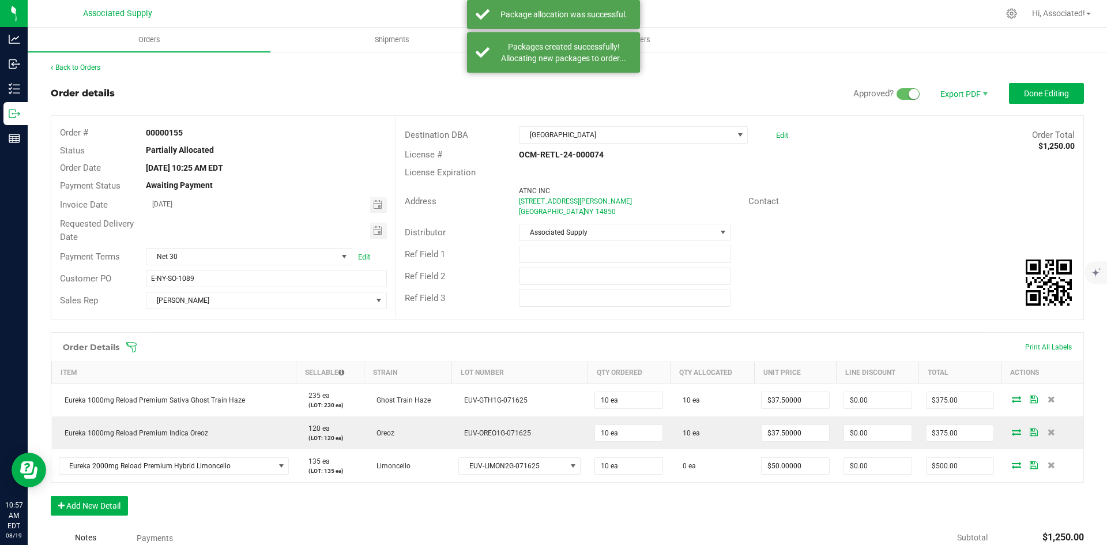
click at [869, 207] on div "Contact" at bounding box center [912, 202] width 344 height 18
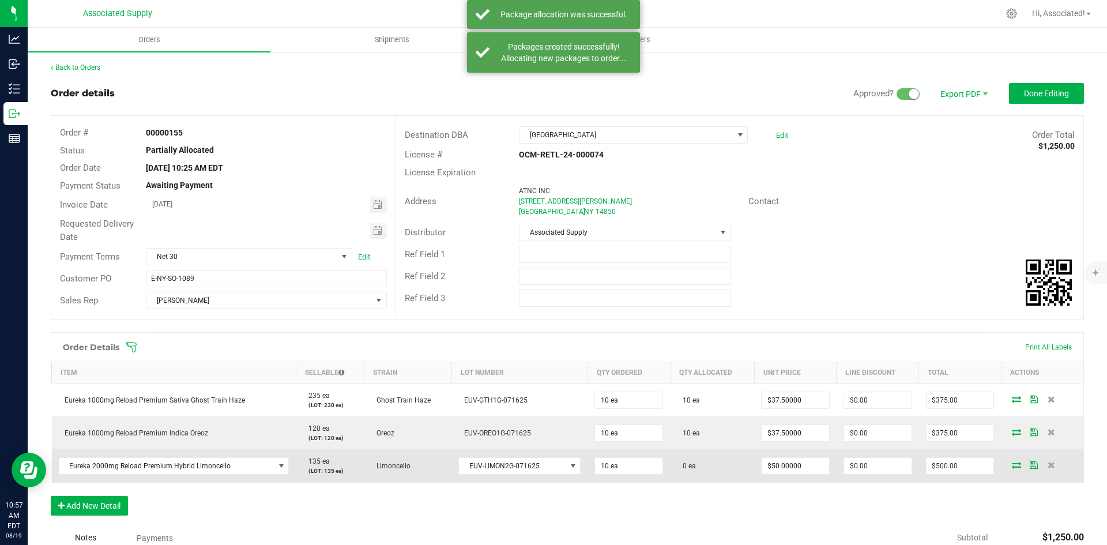
click at [1012, 466] on icon at bounding box center [1016, 464] width 9 height 7
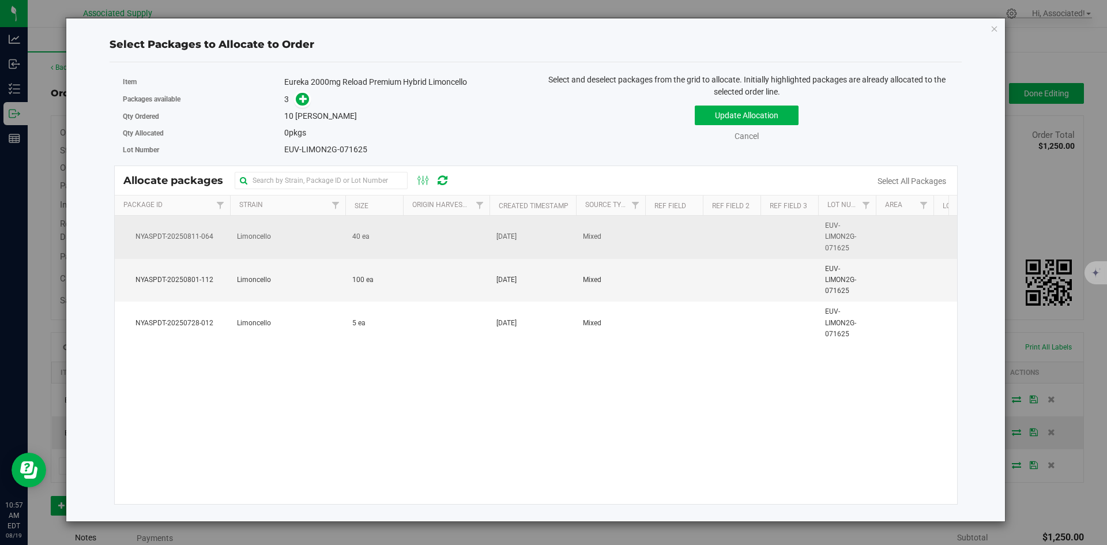
click at [394, 240] on td "40 ea" at bounding box center [374, 237] width 58 height 43
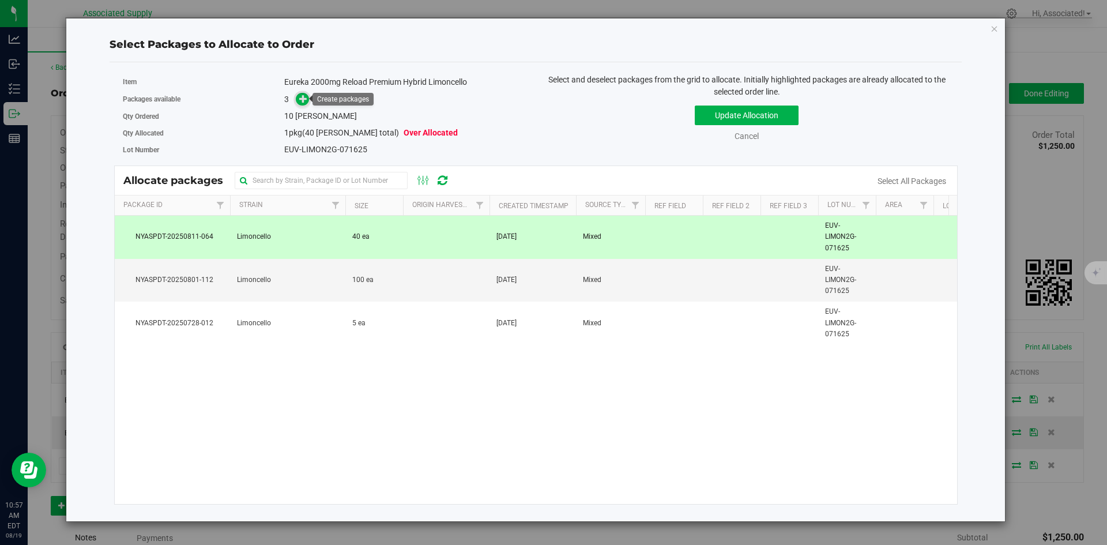
click at [301, 103] on icon at bounding box center [303, 99] width 8 height 8
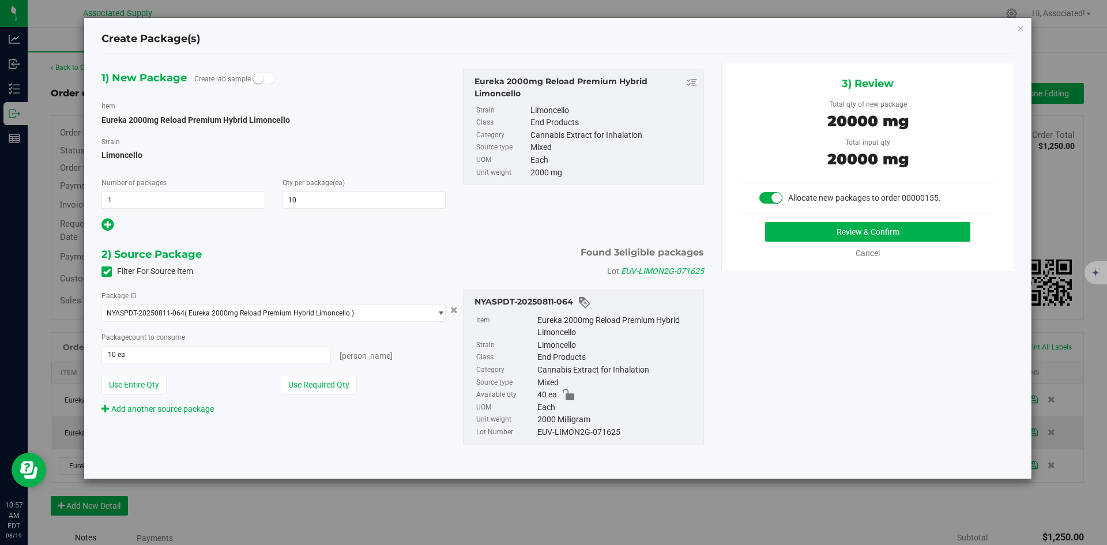
click at [413, 379] on div "Use Required Qty" at bounding box center [363, 385] width 165 height 20
click at [868, 232] on button "Review & Confirm" at bounding box center [867, 232] width 205 height 20
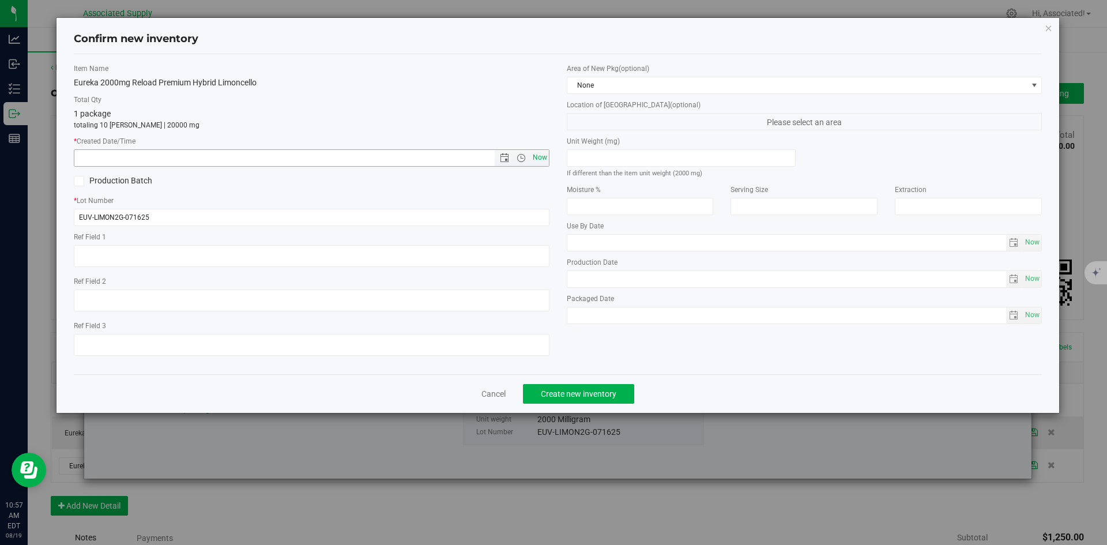
click at [540, 158] on span "Now" at bounding box center [540, 157] width 20 height 17
type input "[DATE] 10:57 AM"
click at [607, 389] on span "Create new inventory" at bounding box center [579, 393] width 76 height 9
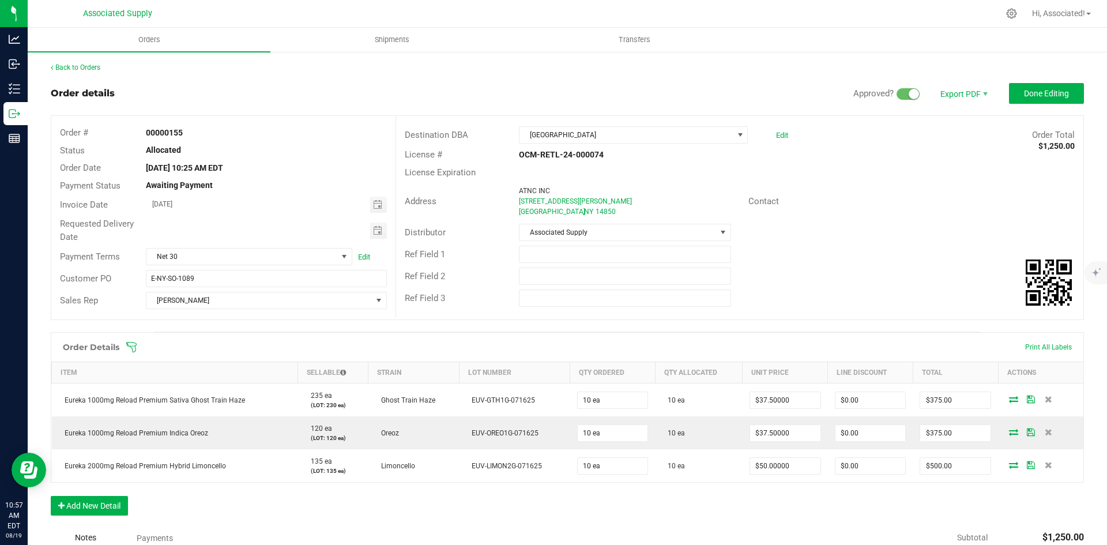
click at [839, 226] on div "Distributor Associated Supply" at bounding box center [739, 232] width 687 height 22
click at [1041, 91] on span "Done Editing" at bounding box center [1046, 93] width 45 height 9
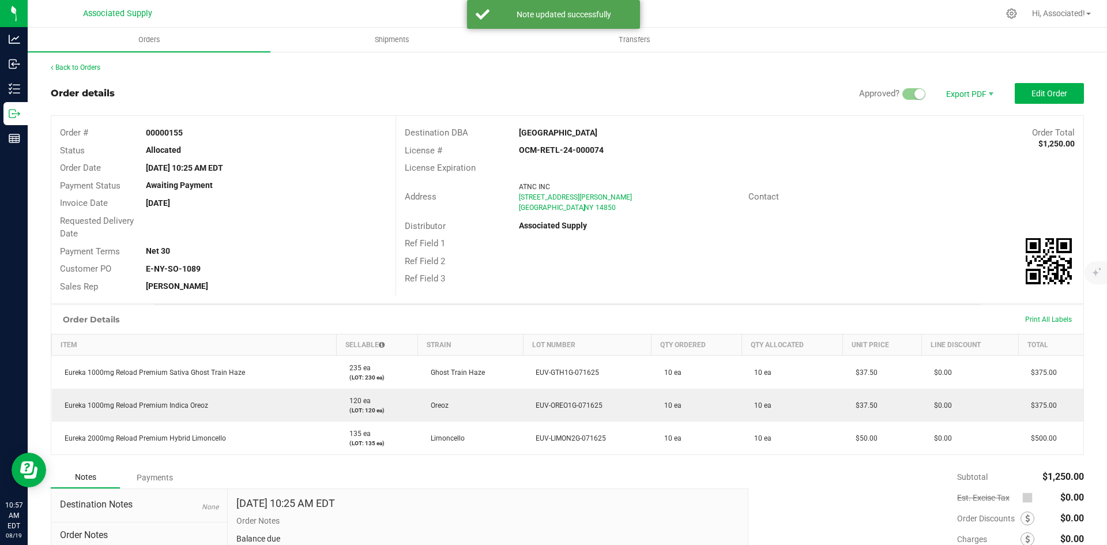
click at [910, 216] on div "Address ATNC INC [STREET_ADDRESS][PERSON_NAME] Contact" at bounding box center [739, 197] width 687 height 40
click at [902, 193] on div "Contact" at bounding box center [912, 197] width 344 height 18
click at [1048, 91] on span "Edit Order" at bounding box center [1050, 93] width 36 height 9
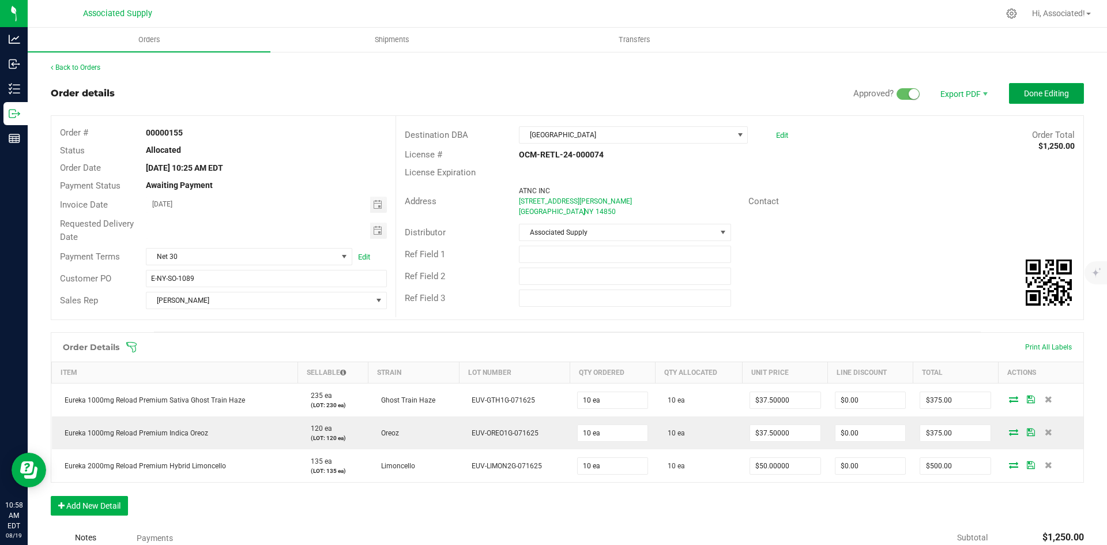
click at [1047, 91] on span "Done Editing" at bounding box center [1046, 93] width 45 height 9
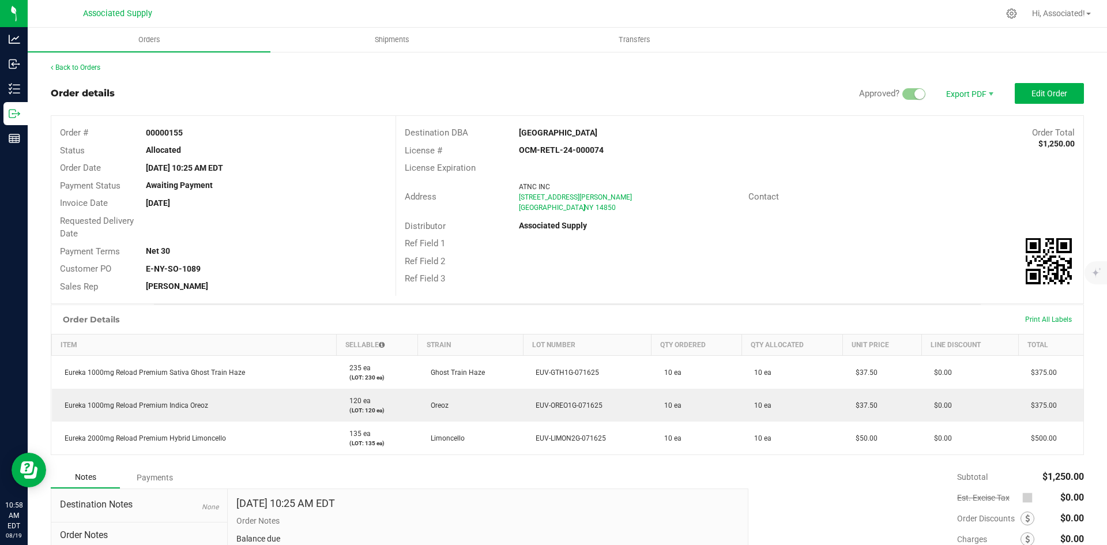
click at [649, 215] on div "Address ATNC INC [STREET_ADDRESS][PERSON_NAME] Contact" at bounding box center [739, 197] width 687 height 40
click at [87, 66] on link "Back to Orders" at bounding box center [76, 67] width 50 height 8
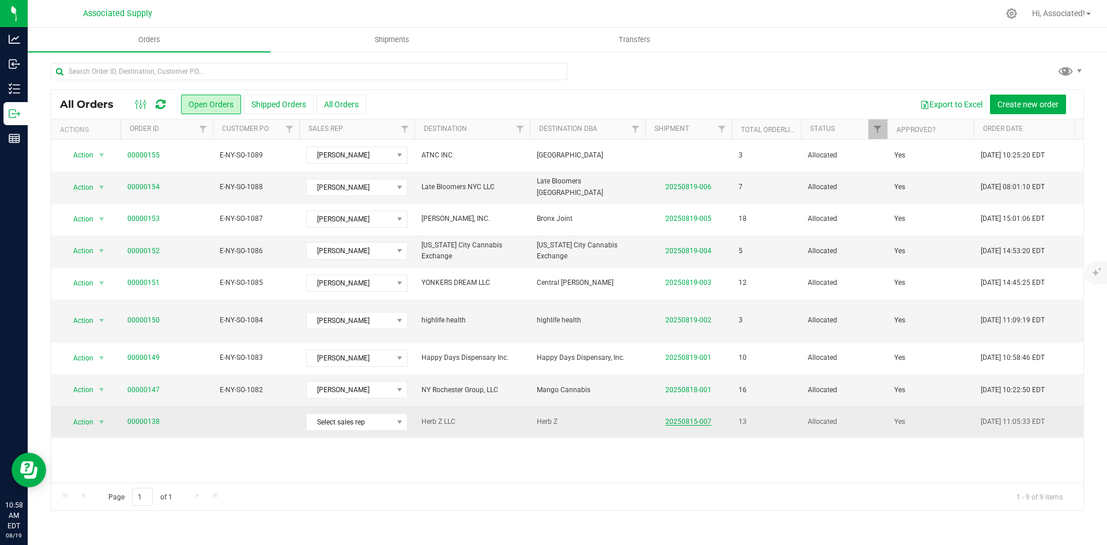
click at [686, 417] on link "20250815-007" at bounding box center [688, 421] width 46 height 8
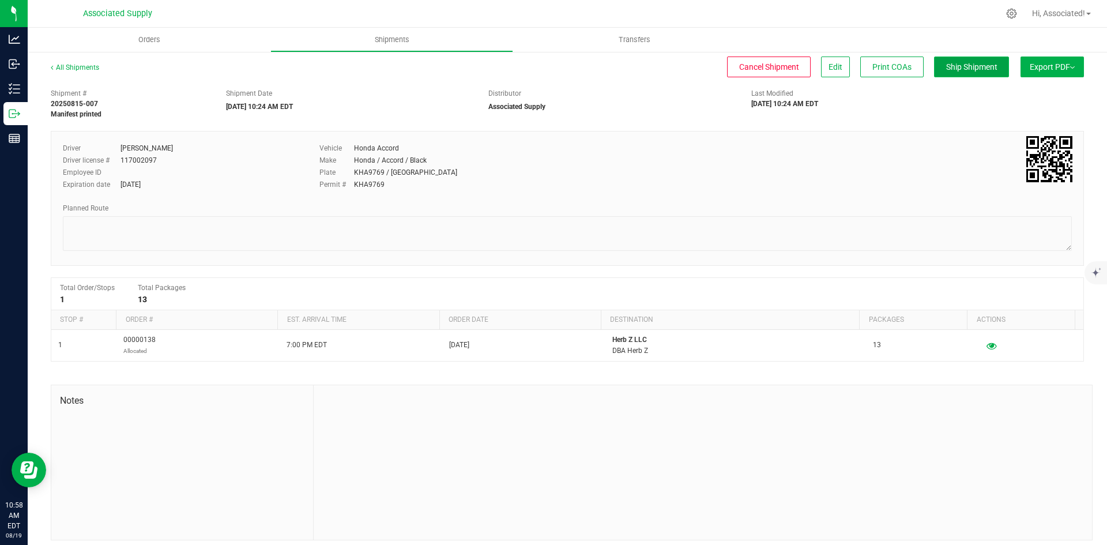
click at [960, 65] on span "Ship Shipment" at bounding box center [971, 66] width 51 height 9
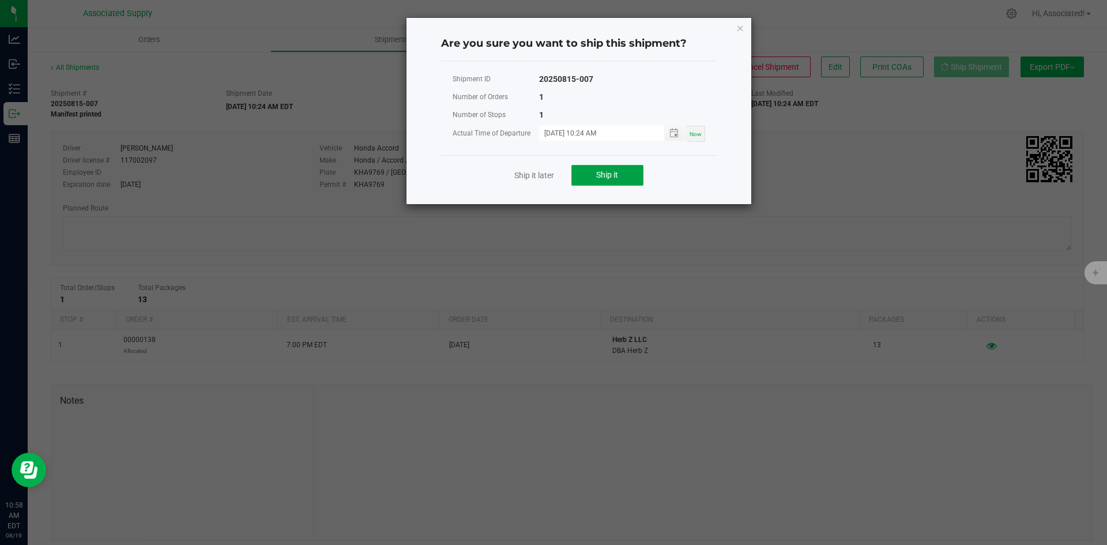
click at [601, 176] on span "Ship it" at bounding box center [607, 174] width 22 height 9
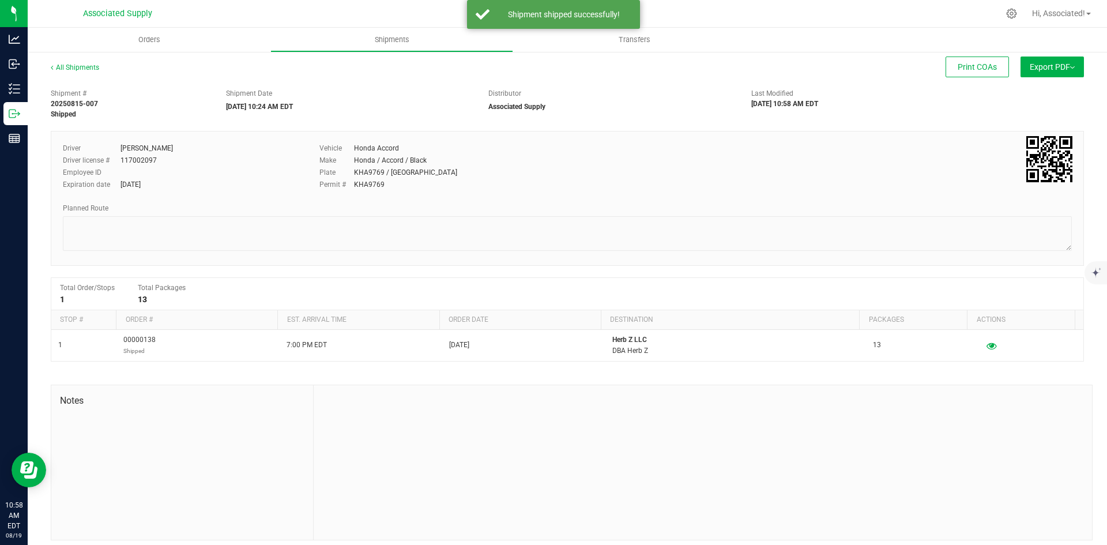
click at [641, 447] on div at bounding box center [703, 462] width 778 height 155
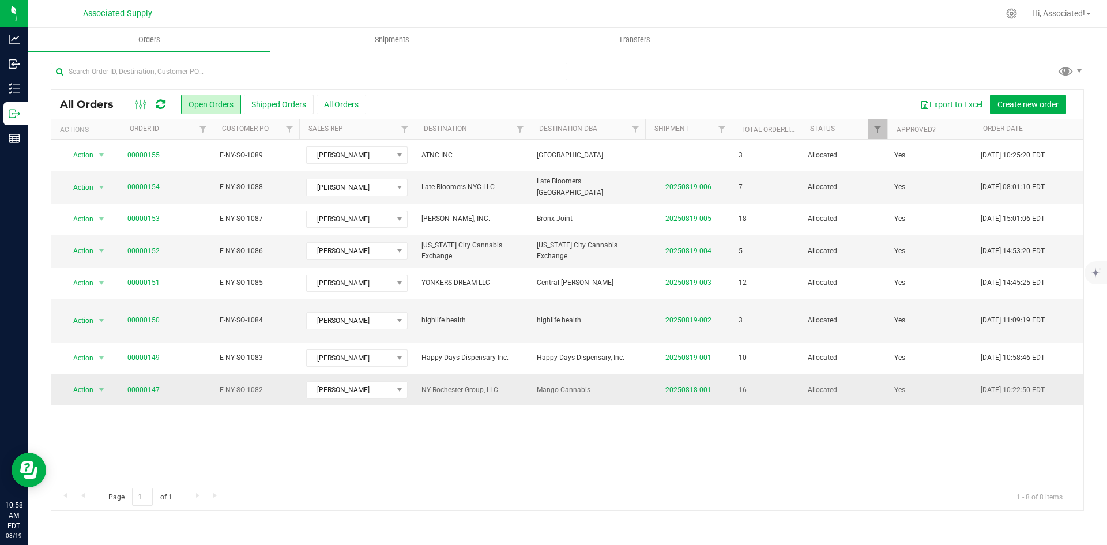
click at [492, 393] on td "NY Rochester Group, LLC" at bounding box center [472, 389] width 115 height 31
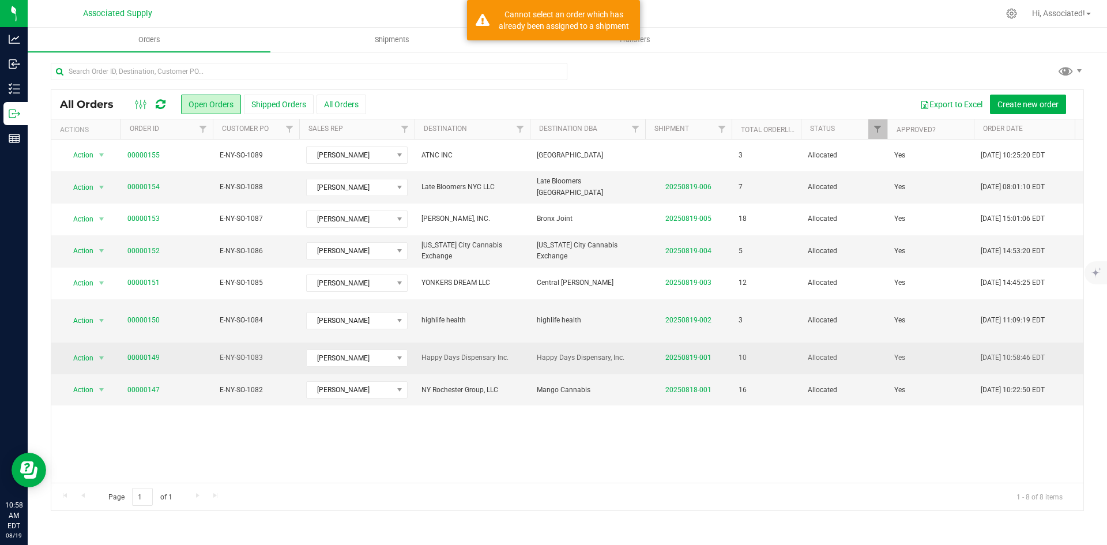
click at [490, 352] on span "Happy Days Dispensary Inc." at bounding box center [471, 357] width 101 height 11
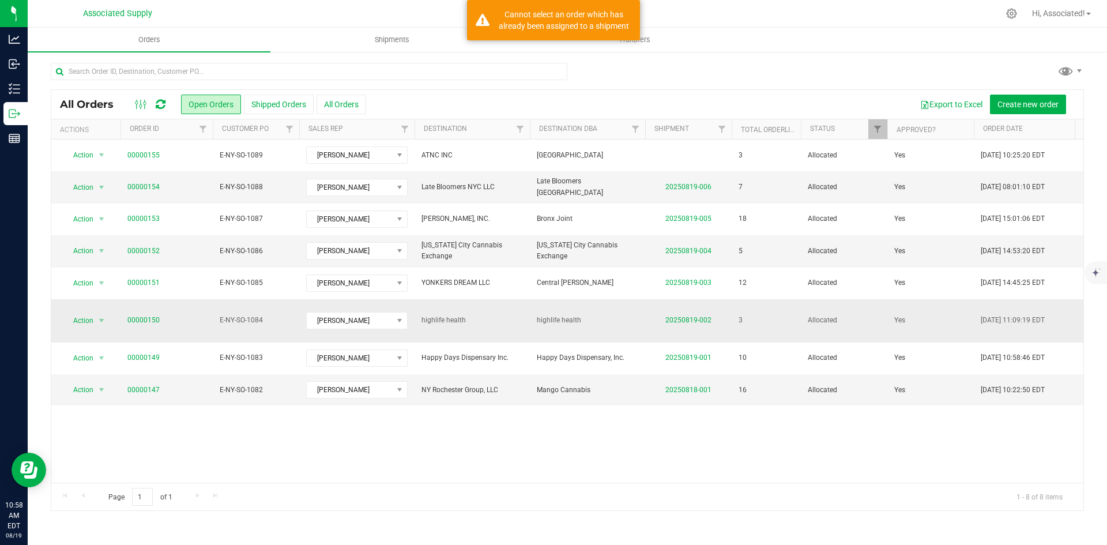
click at [483, 319] on span "highlife health" at bounding box center [471, 320] width 101 height 11
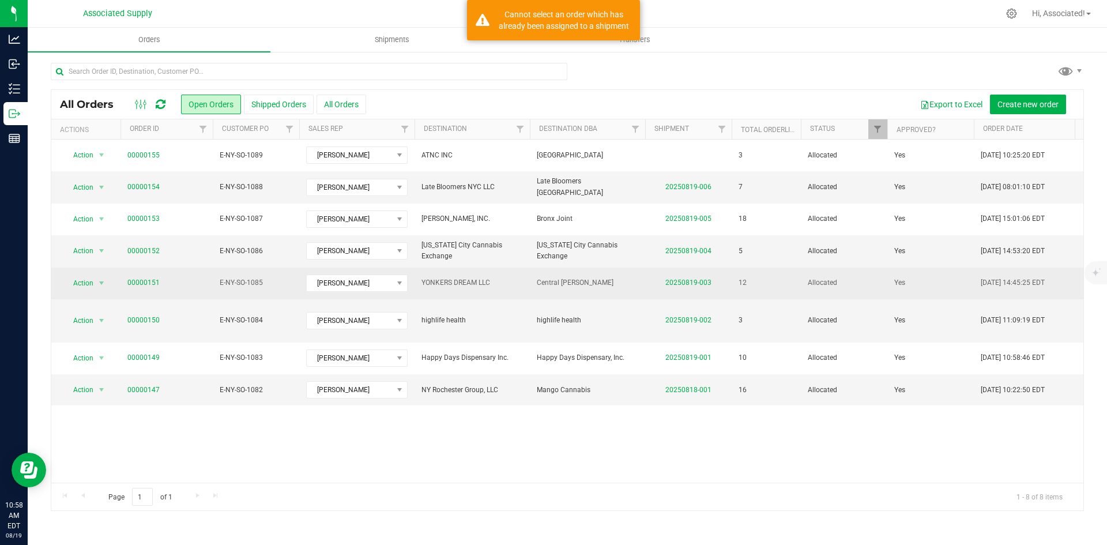
click at [484, 285] on span "YONKERS DREAM LLC" at bounding box center [471, 282] width 101 height 11
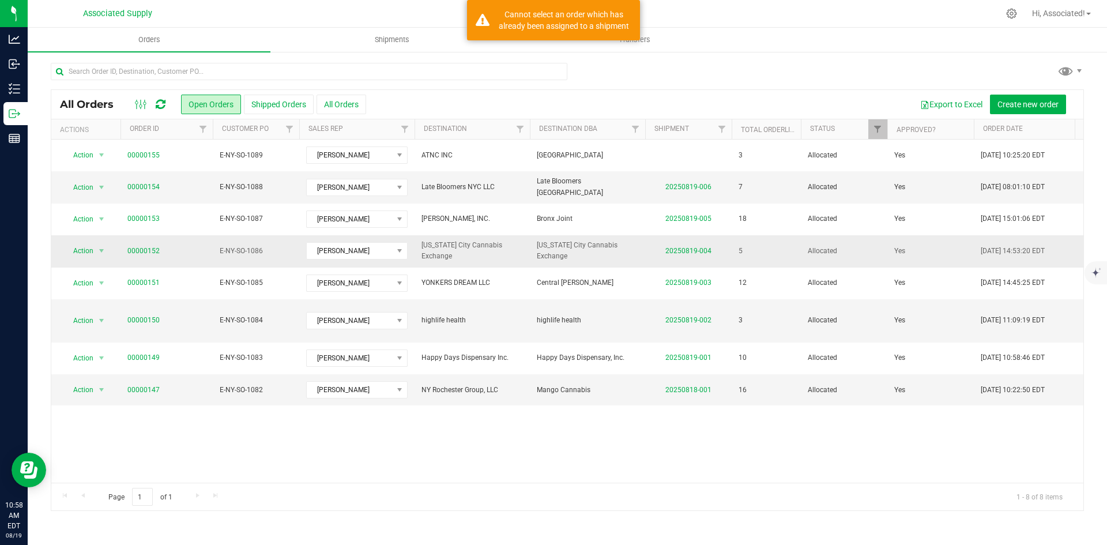
click at [481, 260] on span "[US_STATE] City Cannabis Exchange" at bounding box center [471, 251] width 101 height 22
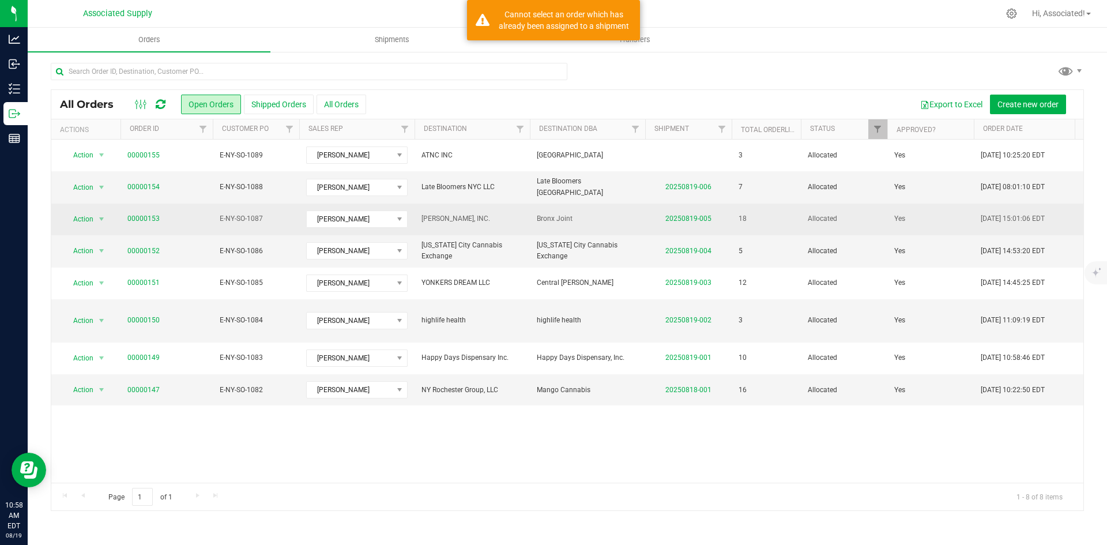
click at [482, 223] on span "[PERSON_NAME], INC." at bounding box center [471, 218] width 101 height 11
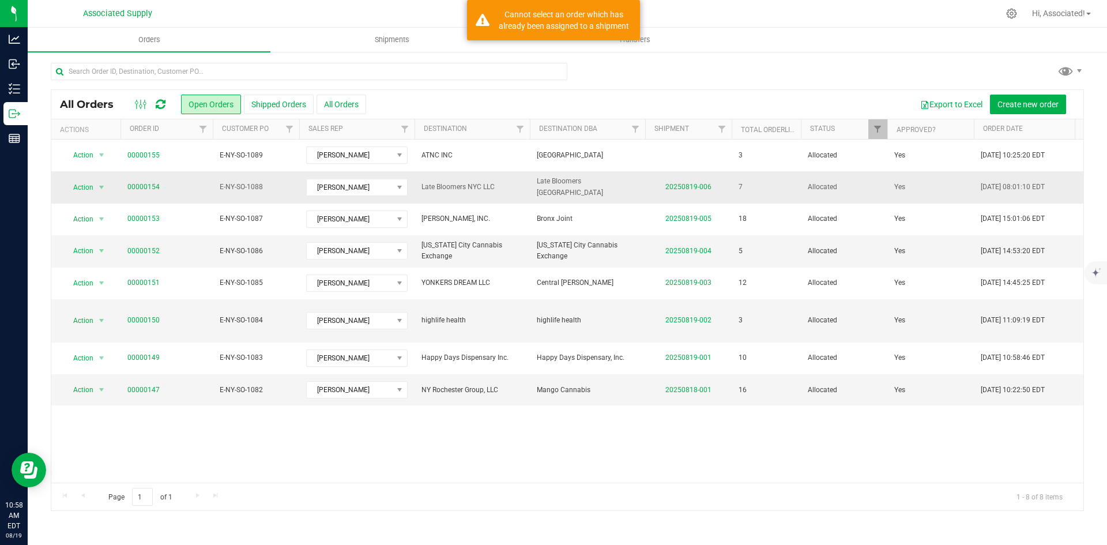
click at [467, 182] on span "Late Bloomers NYC LLC" at bounding box center [471, 187] width 101 height 11
